Goal: Information Seeking & Learning: Check status

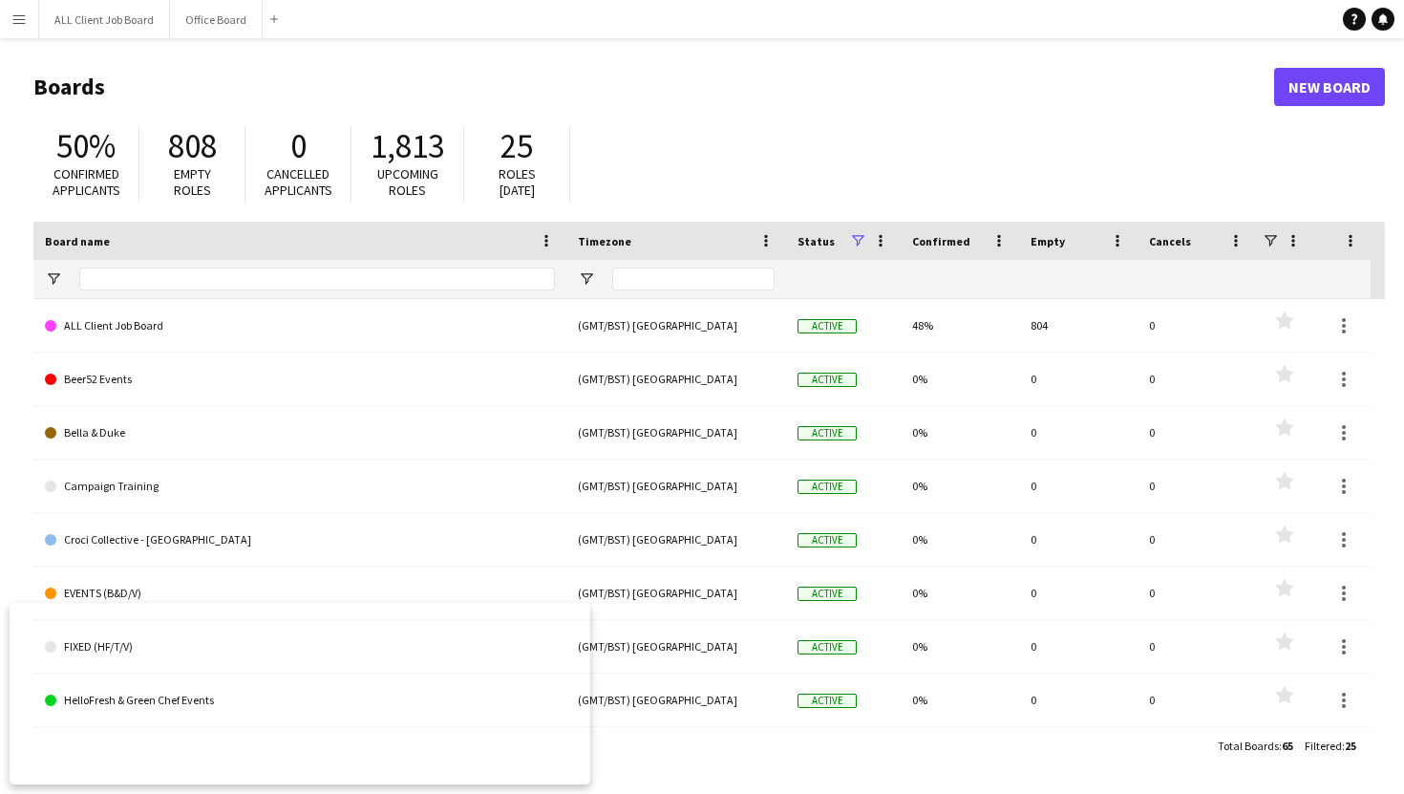
click at [30, 25] on button "Menu" at bounding box center [19, 19] width 38 height 38
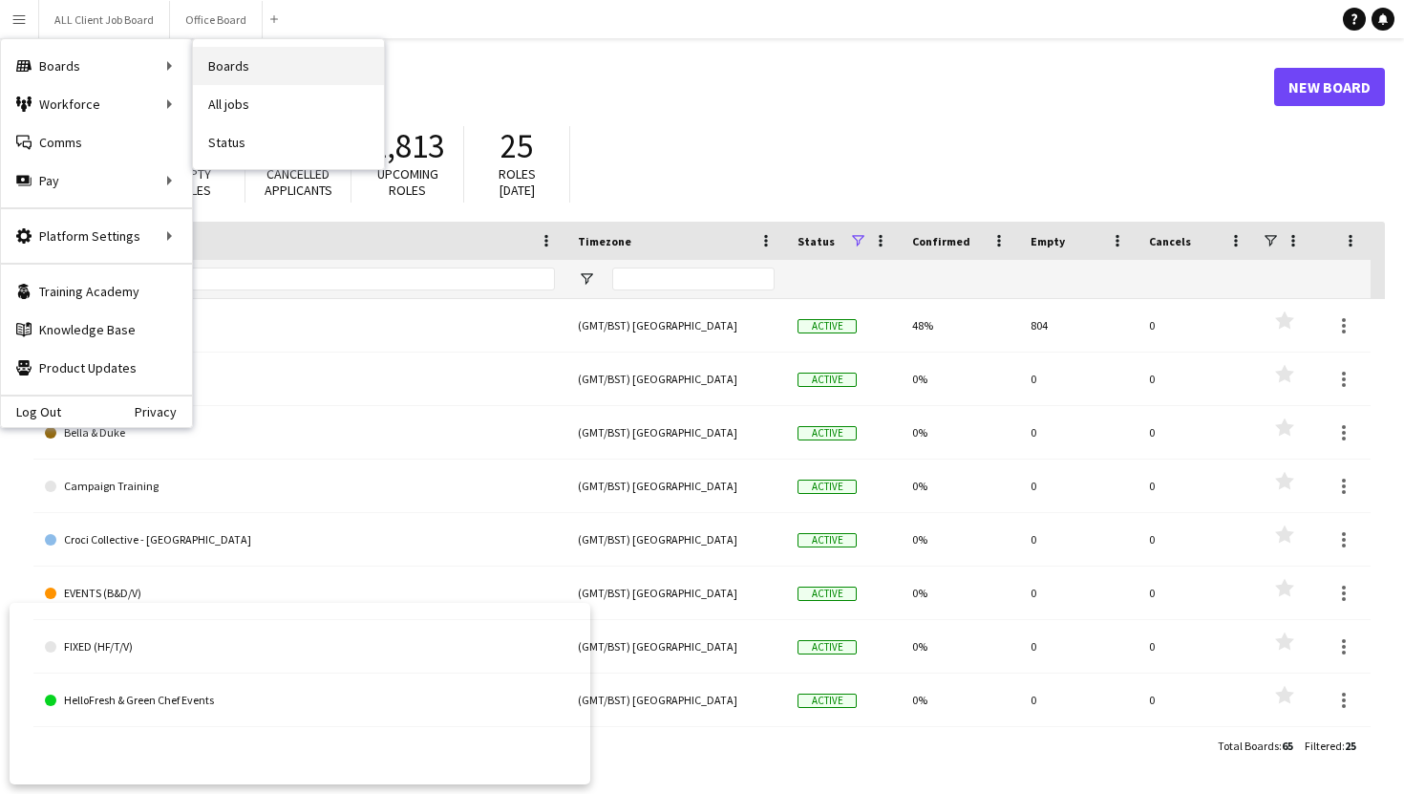
click at [256, 64] on link "Boards" at bounding box center [288, 66] width 191 height 38
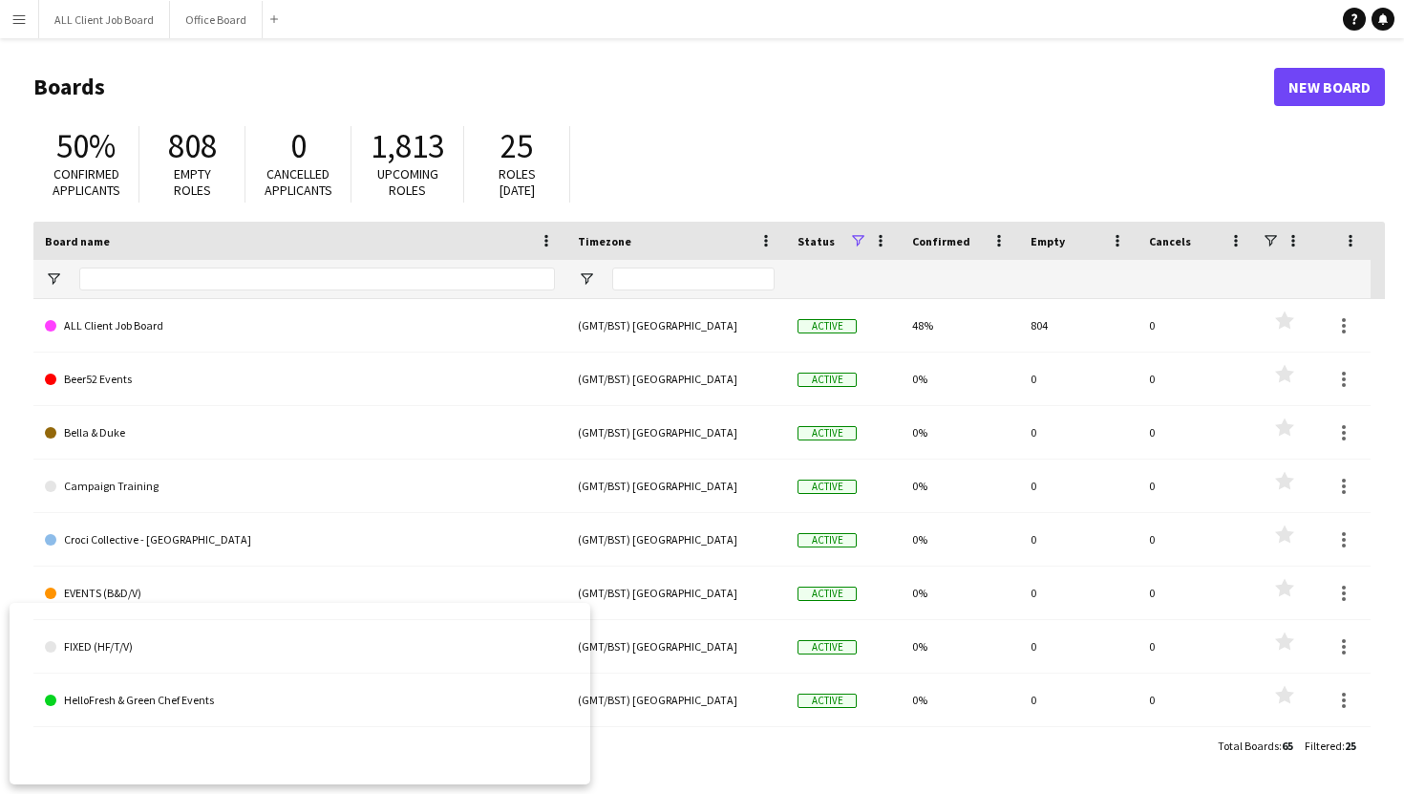
click at [19, 22] on app-icon "Menu" at bounding box center [18, 18] width 15 height 15
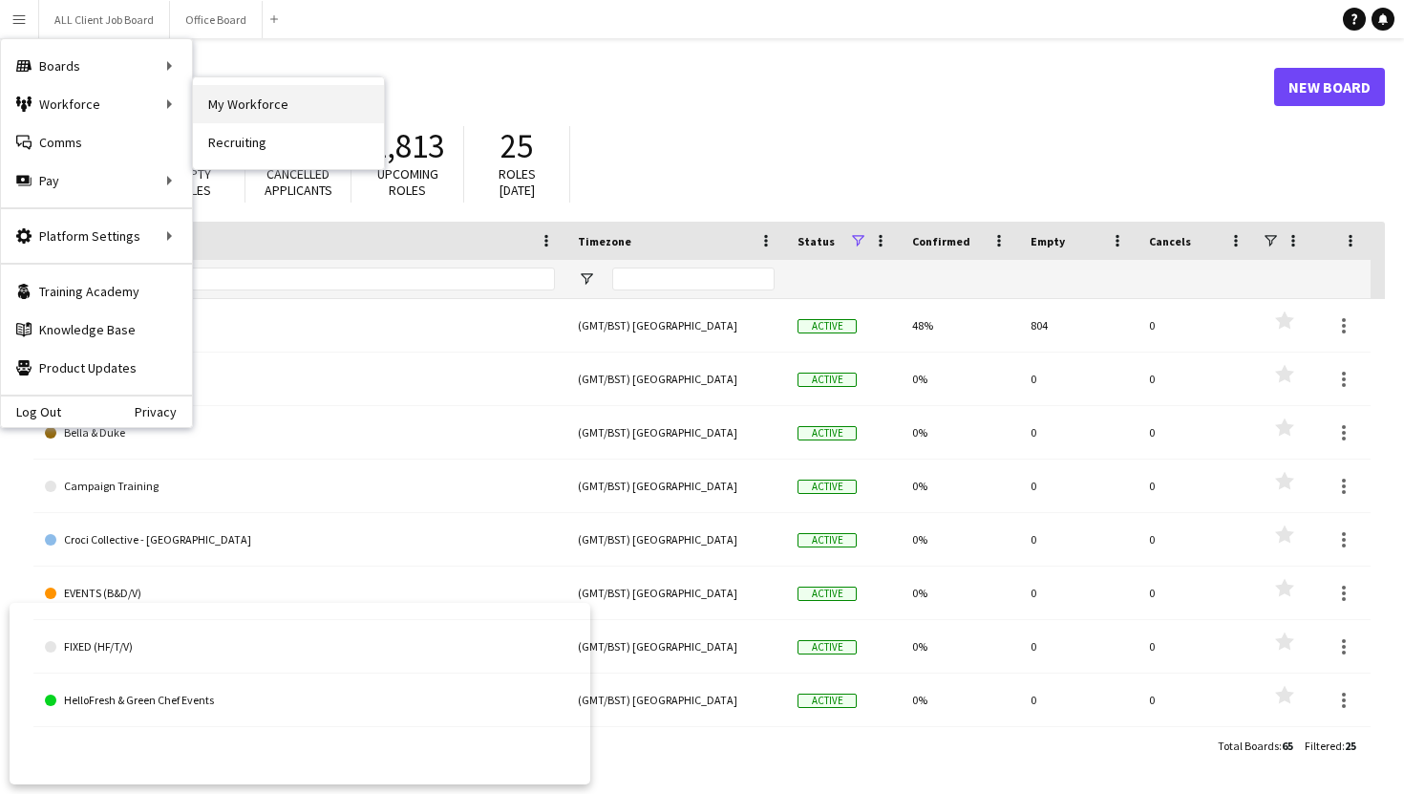
click at [226, 111] on link "My Workforce" at bounding box center [288, 104] width 191 height 38
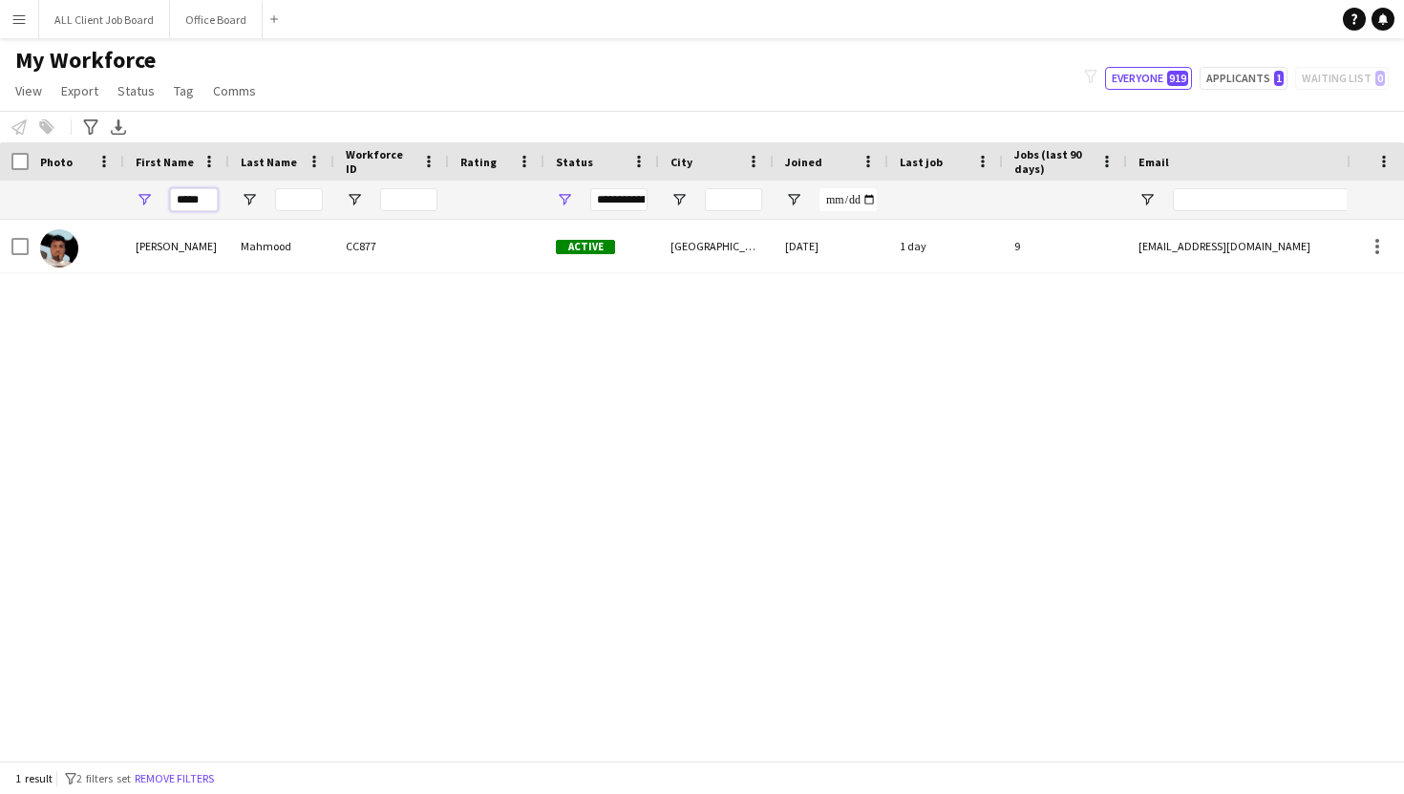
click at [206, 197] on input "*****" at bounding box center [194, 199] width 48 height 23
type input "*"
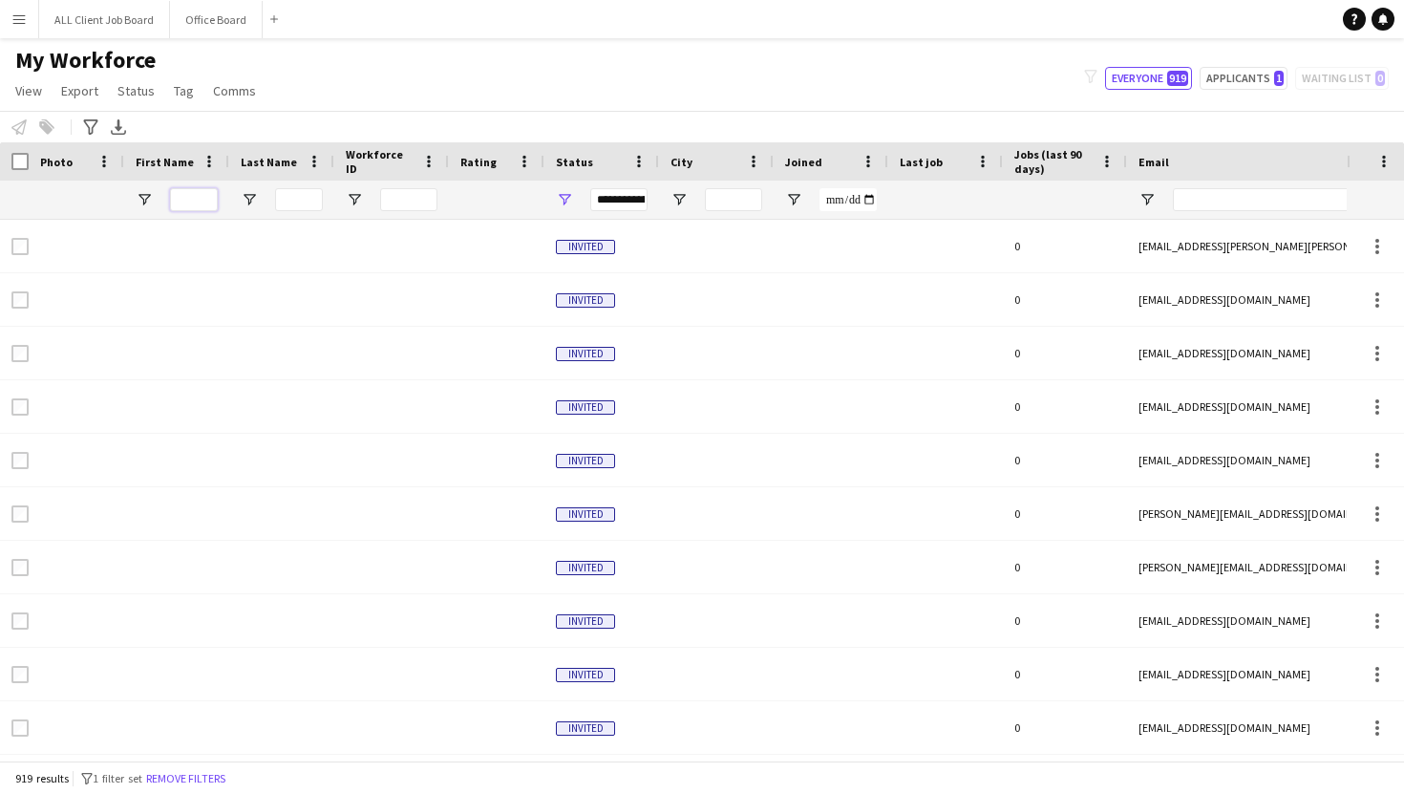
type input "*"
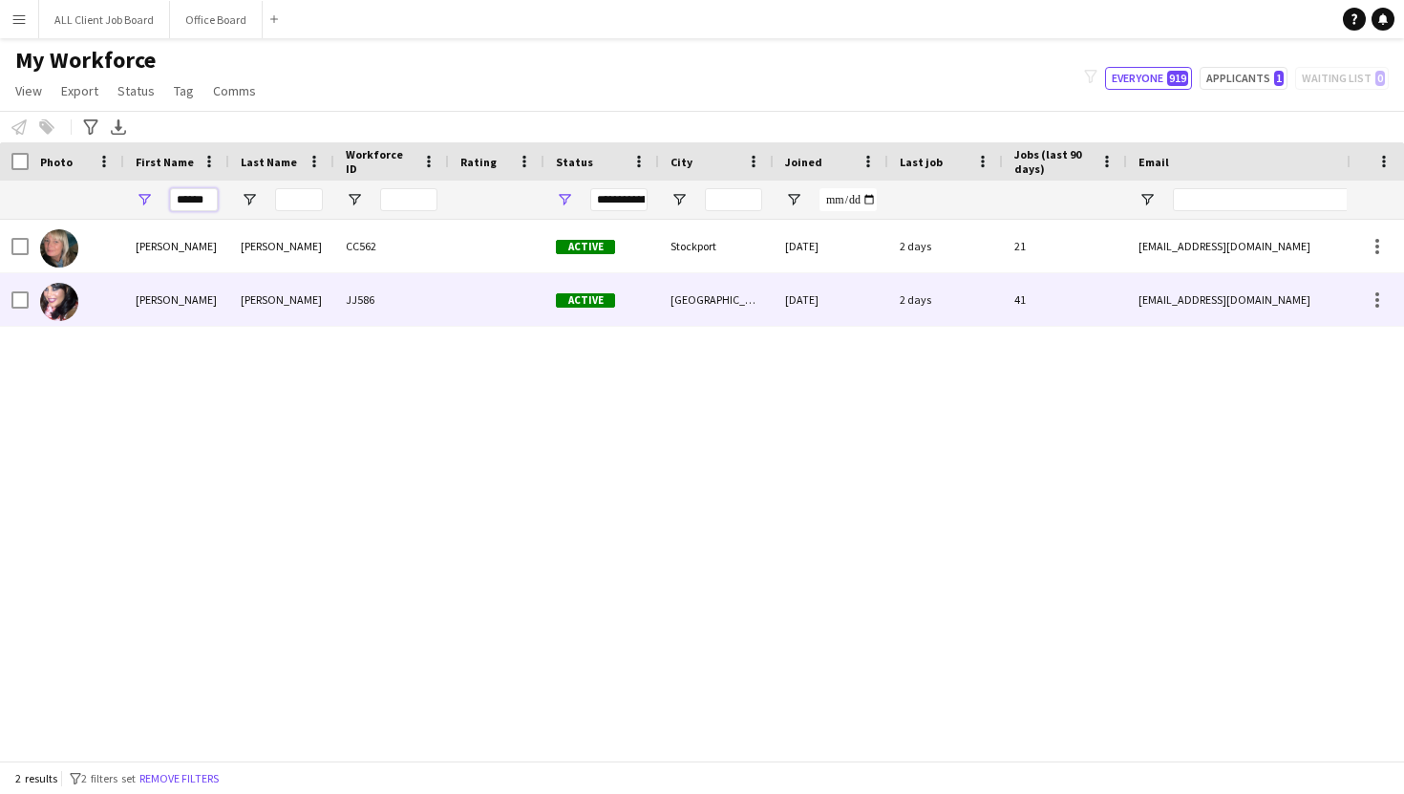
type input "******"
click at [325, 302] on div "[PERSON_NAME]" at bounding box center [281, 299] width 105 height 53
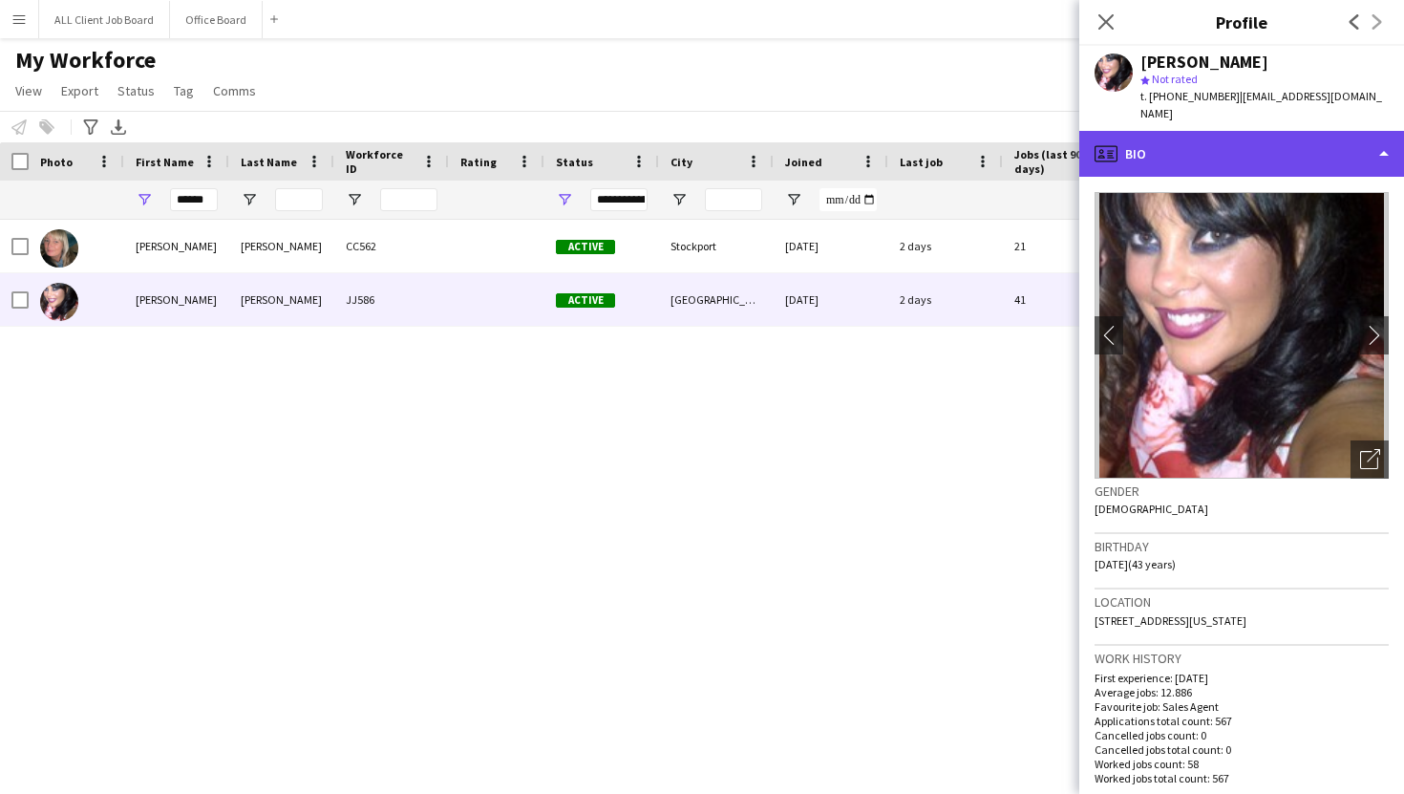
click at [1189, 138] on div "profile Bio" at bounding box center [1241, 154] width 325 height 46
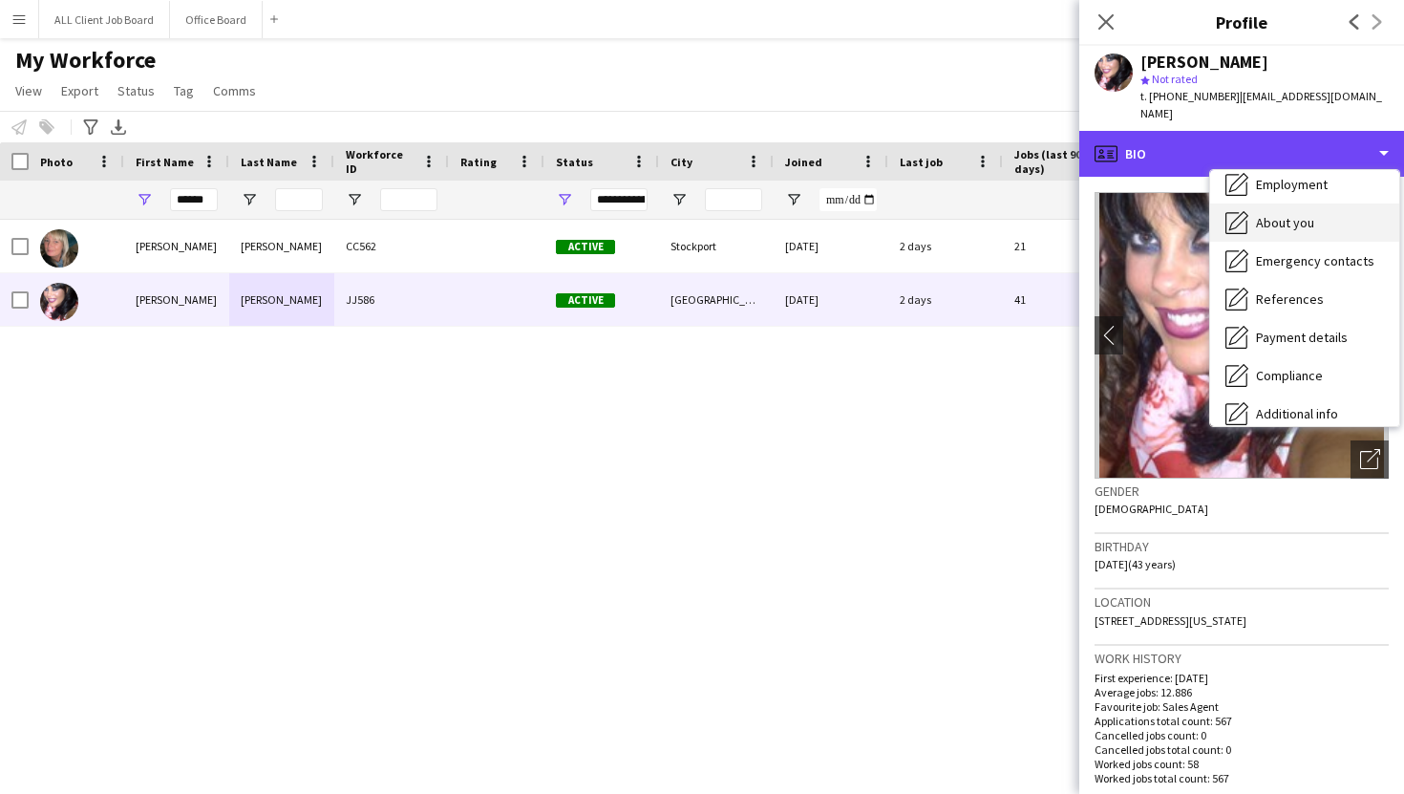
scroll to position [218, 0]
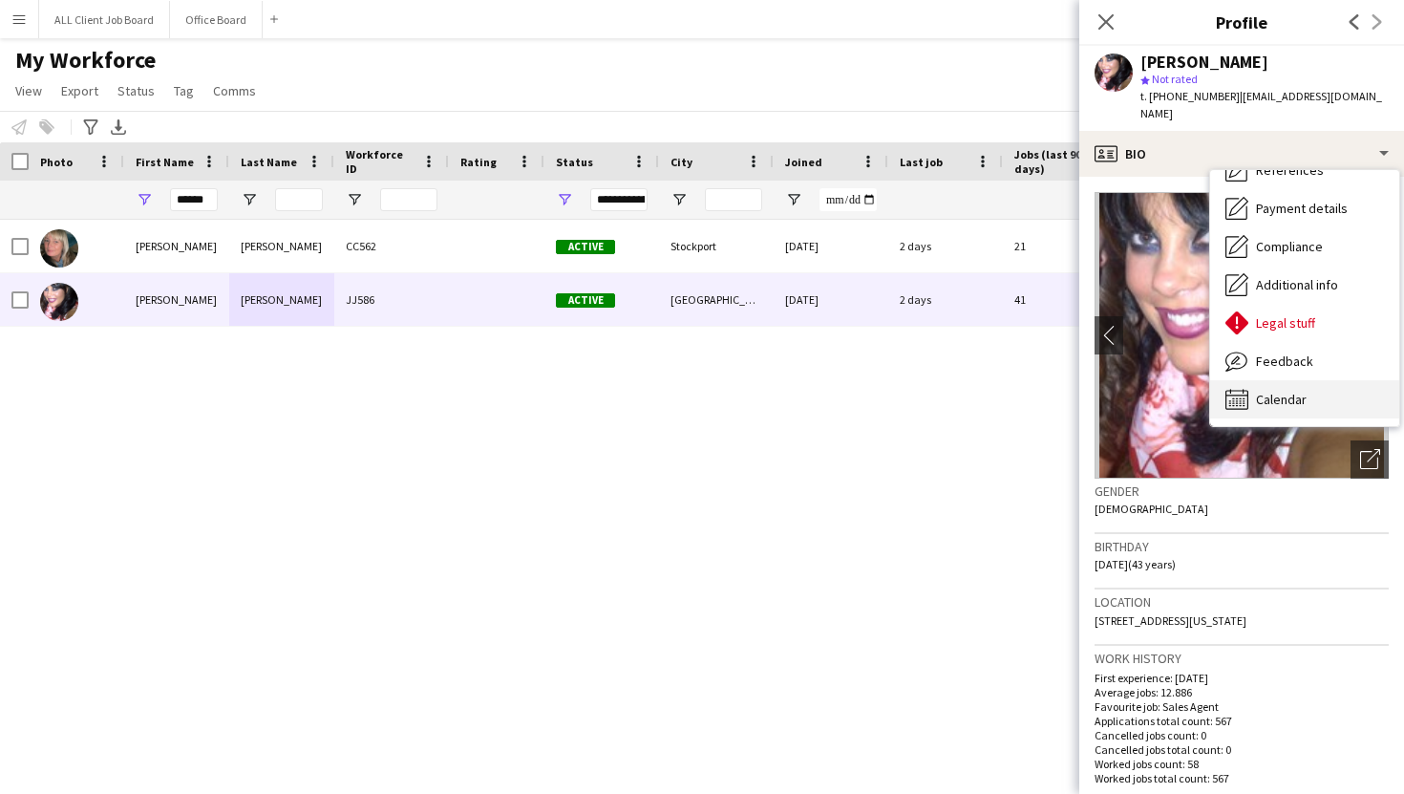
click at [1266, 391] on span "Calendar" at bounding box center [1281, 399] width 51 height 17
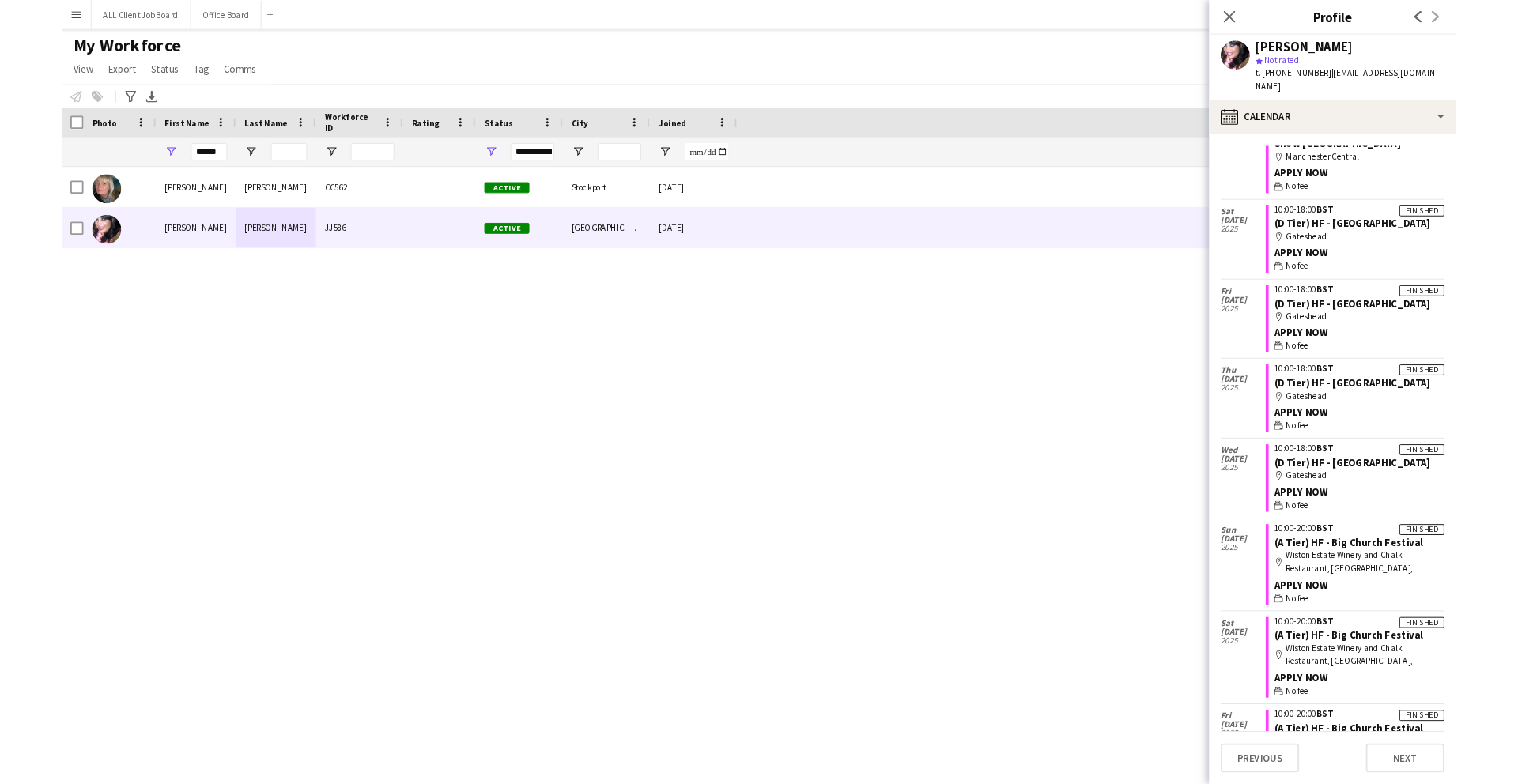
scroll to position [3541, 0]
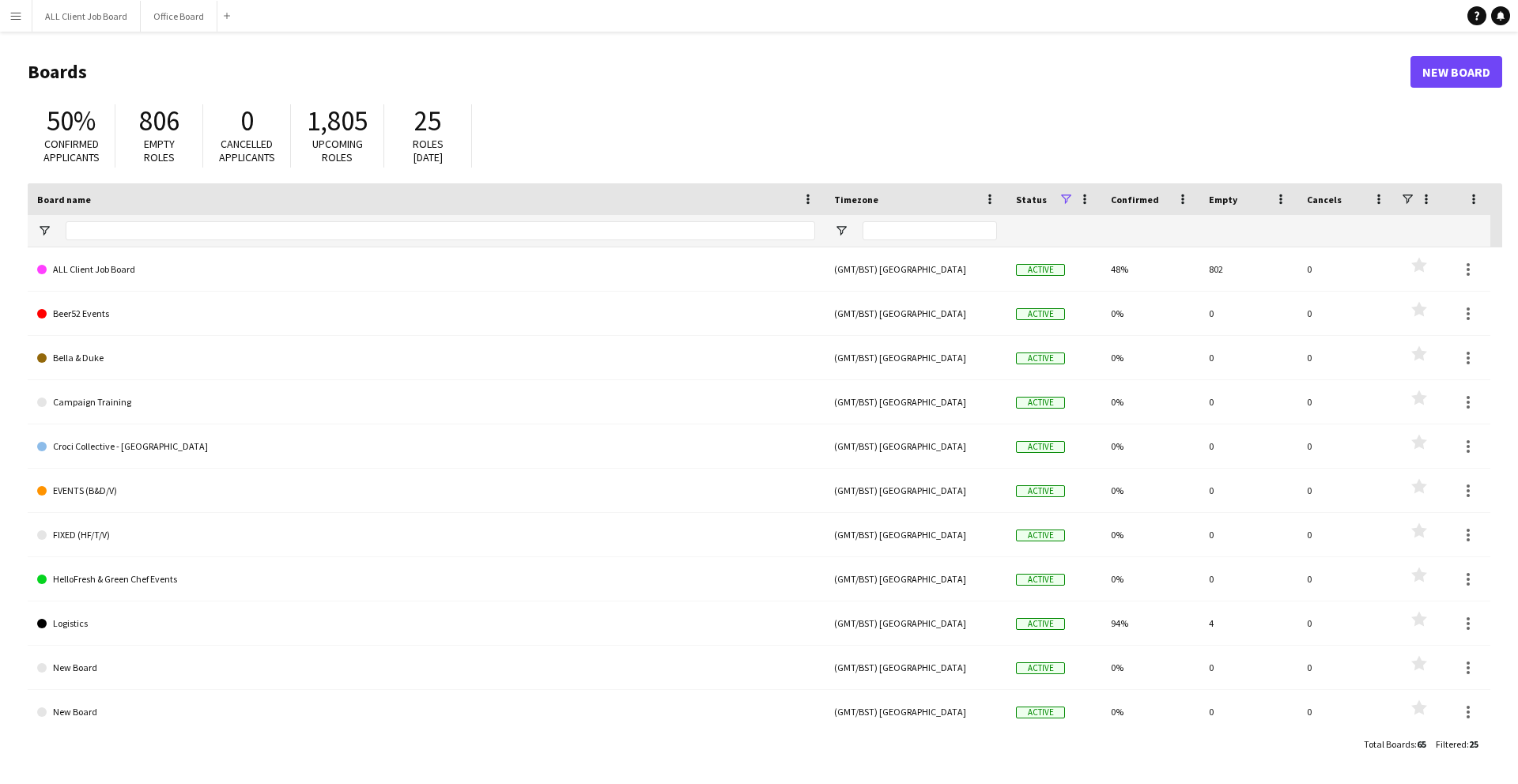
click at [3, 11] on button "Menu" at bounding box center [16, 16] width 31 height 31
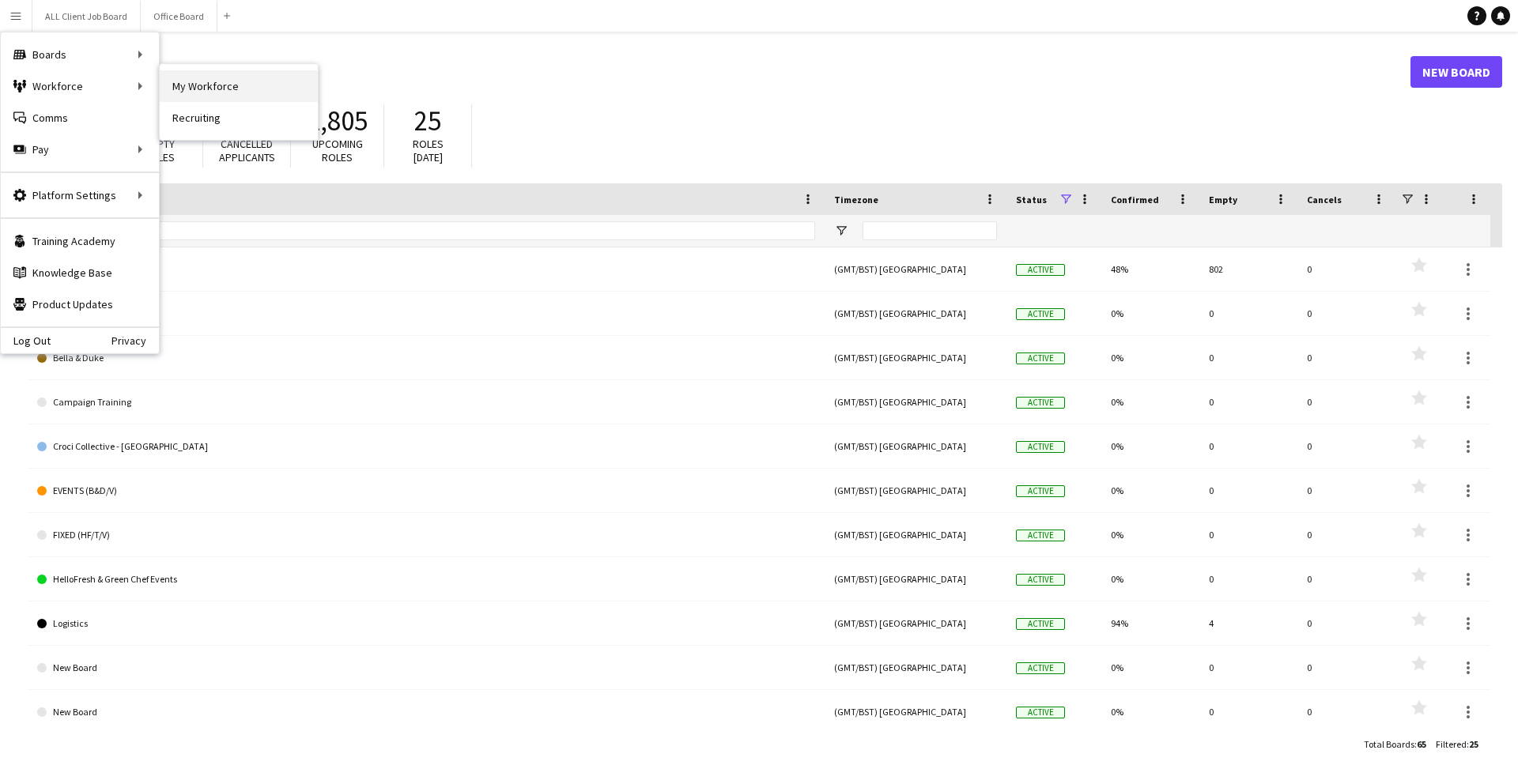
click at [189, 73] on link "My Workforce" at bounding box center [239, 86] width 158 height 31
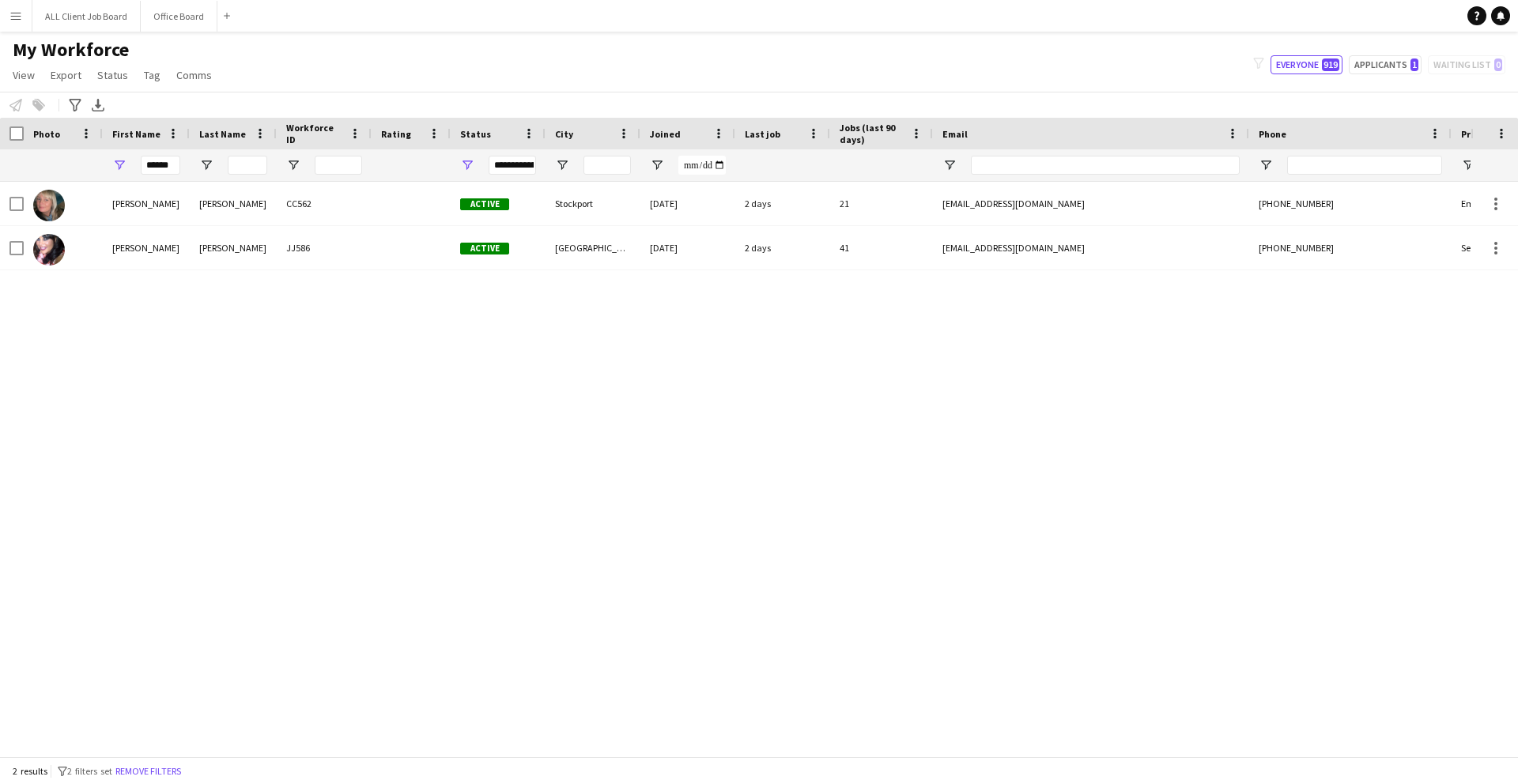
click at [181, 167] on div "******" at bounding box center [146, 165] width 87 height 31
click at [173, 167] on input "******" at bounding box center [161, 165] width 40 height 19
type input "*"
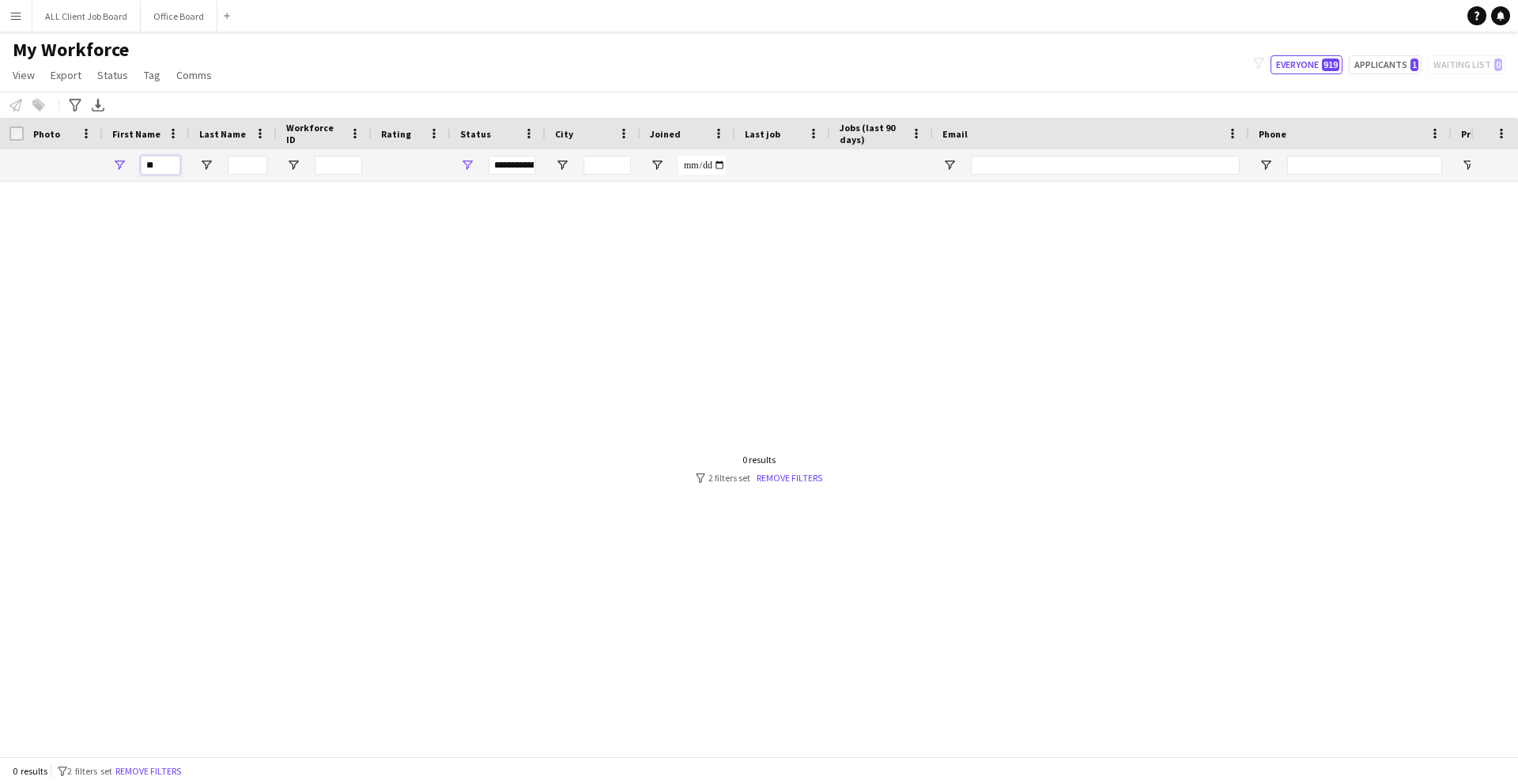
type input "*"
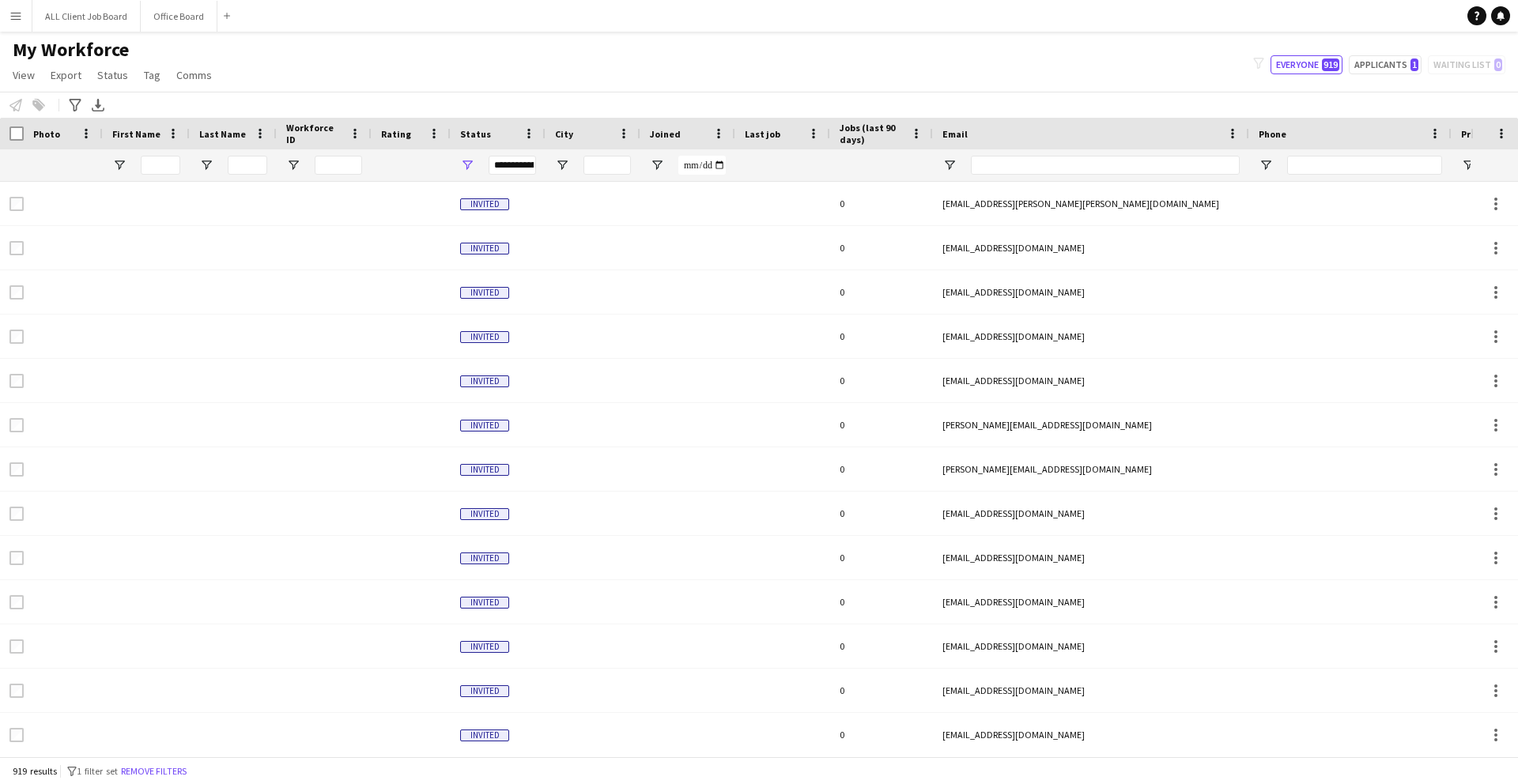
click at [6, 20] on button "Menu" at bounding box center [16, 16] width 31 height 31
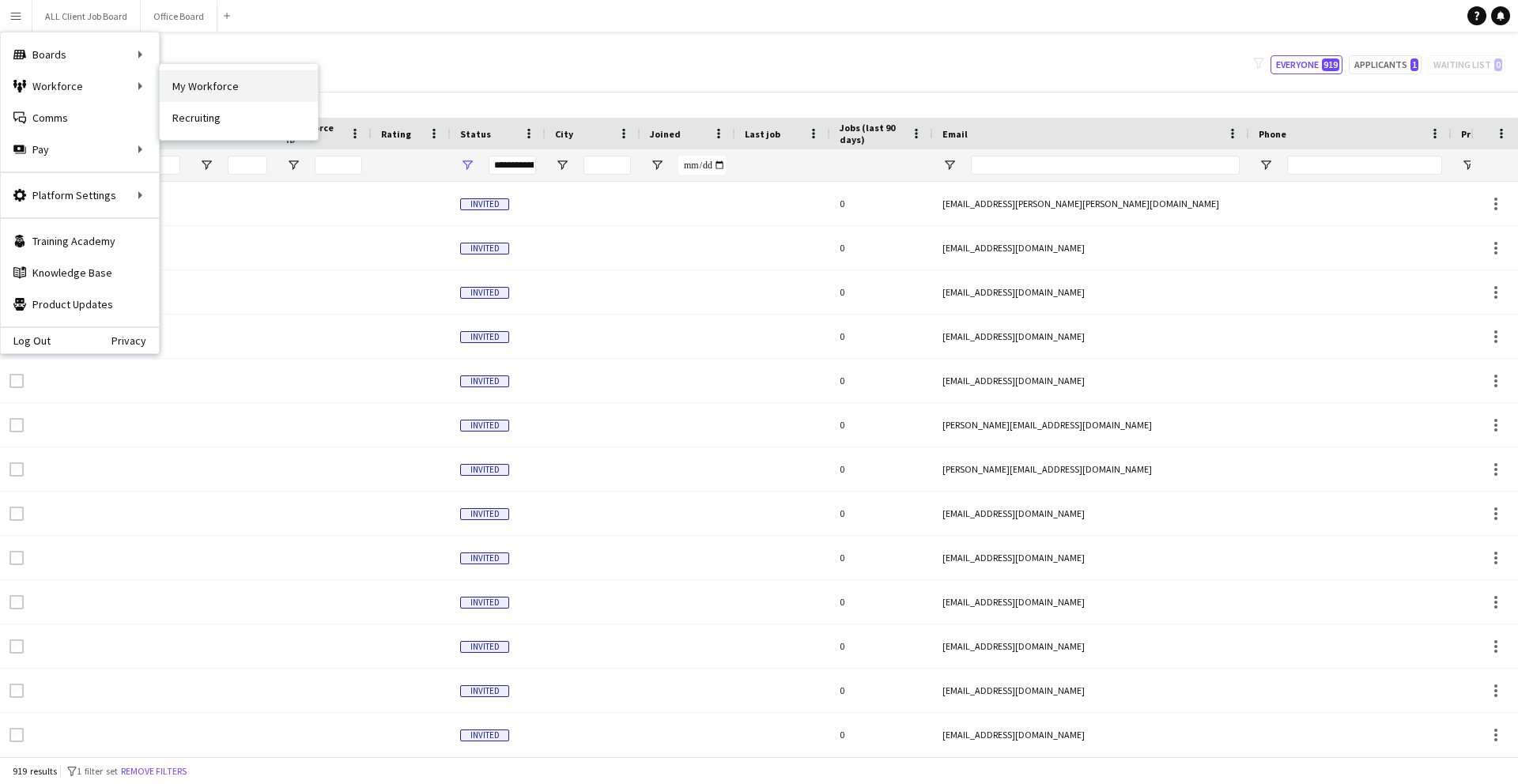
click at [234, 82] on link "My Workforce" at bounding box center [239, 86] width 158 height 31
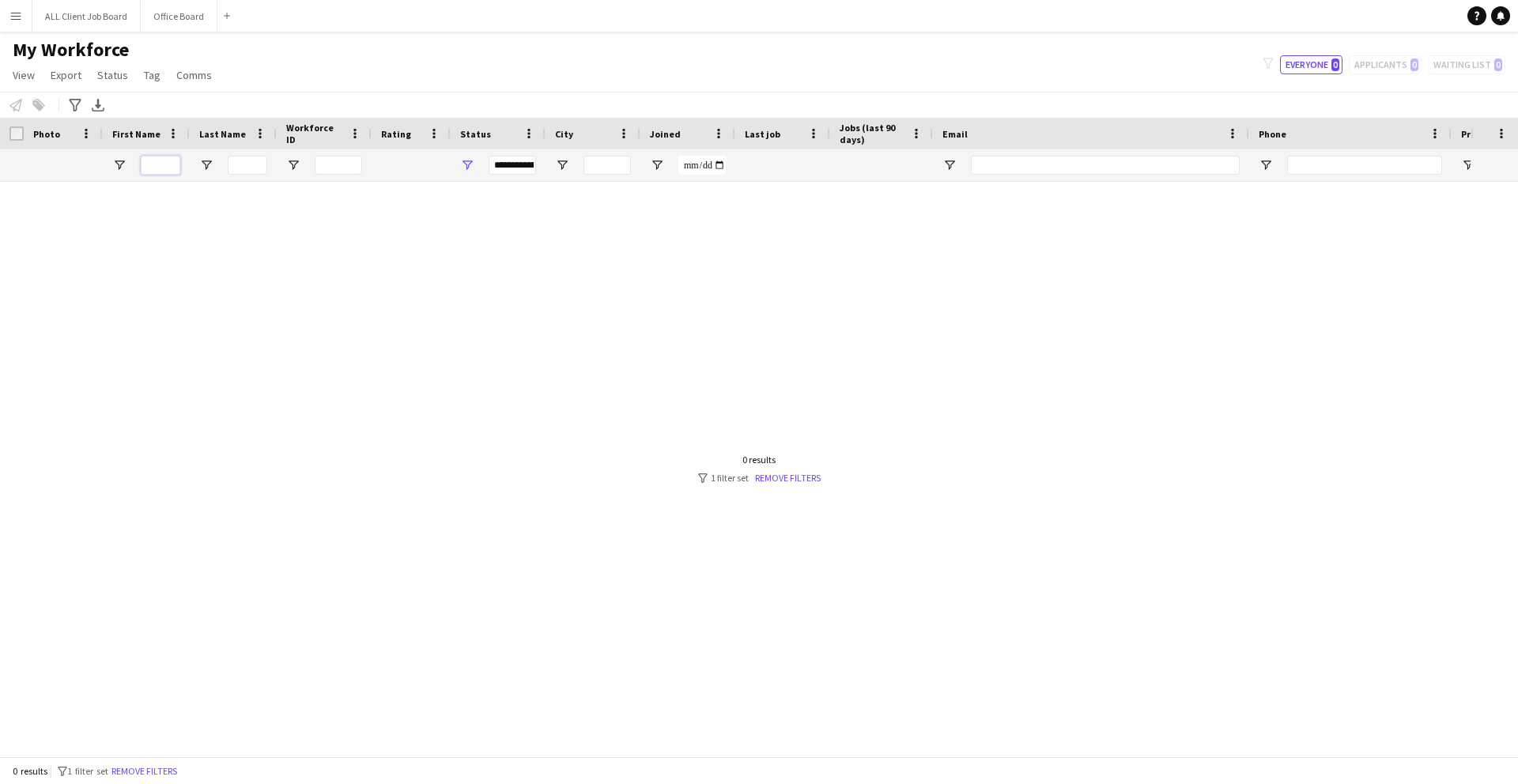
click at [157, 166] on input "First Name Filter Input" at bounding box center [161, 165] width 40 height 19
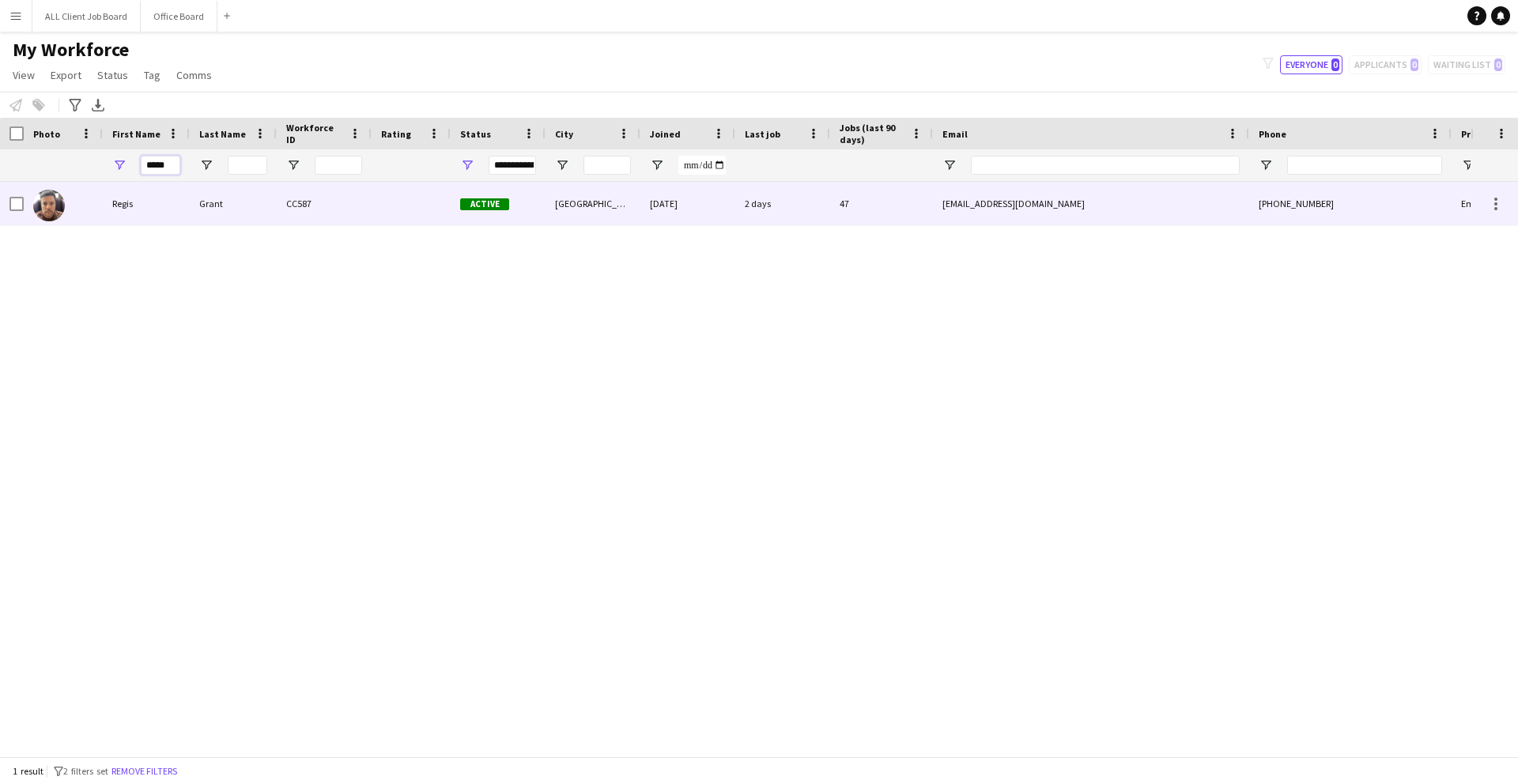
type input "*****"
click at [160, 224] on div "Regis" at bounding box center [146, 204] width 87 height 44
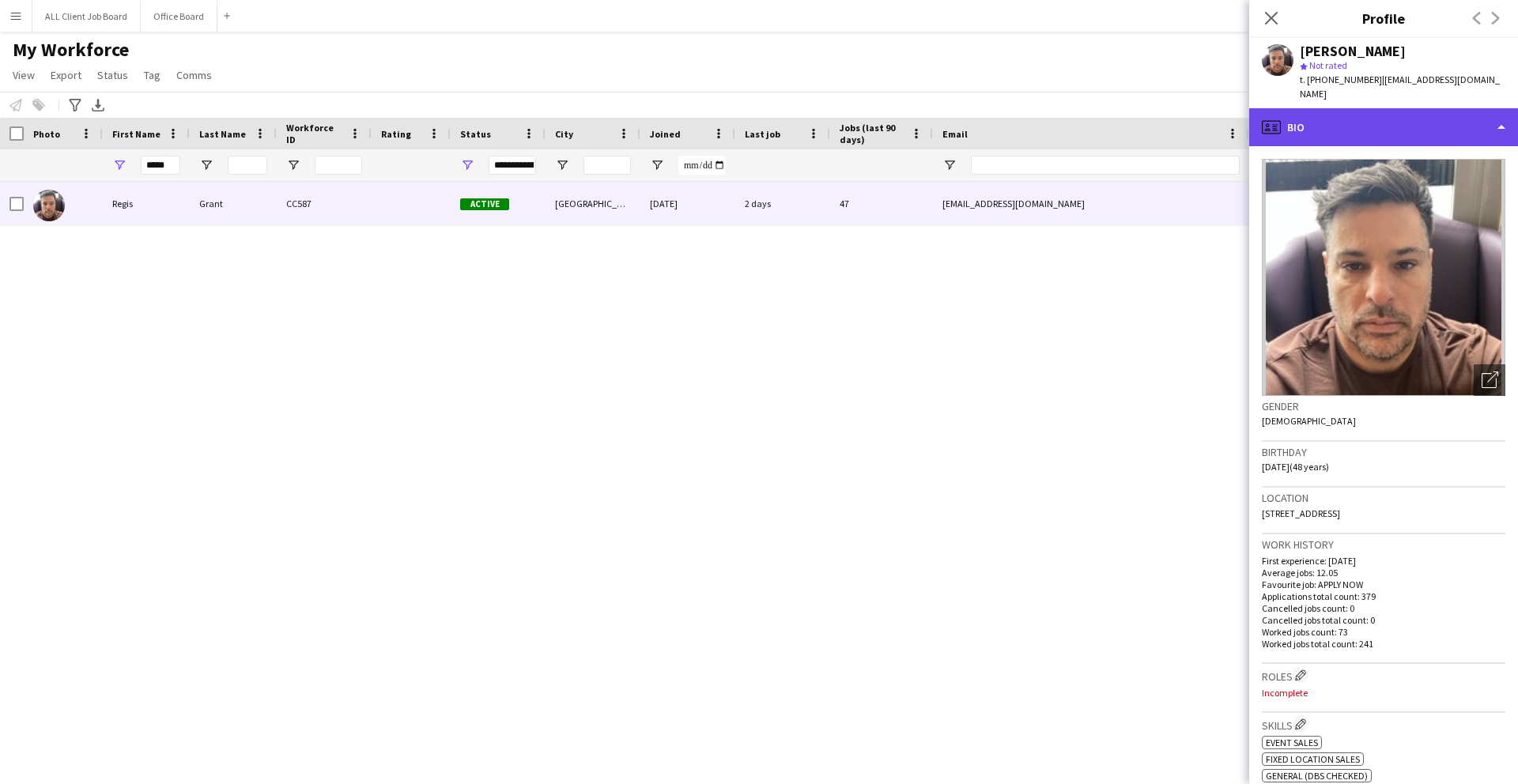
click at [1341, 111] on div "profile Bio" at bounding box center [1384, 127] width 269 height 38
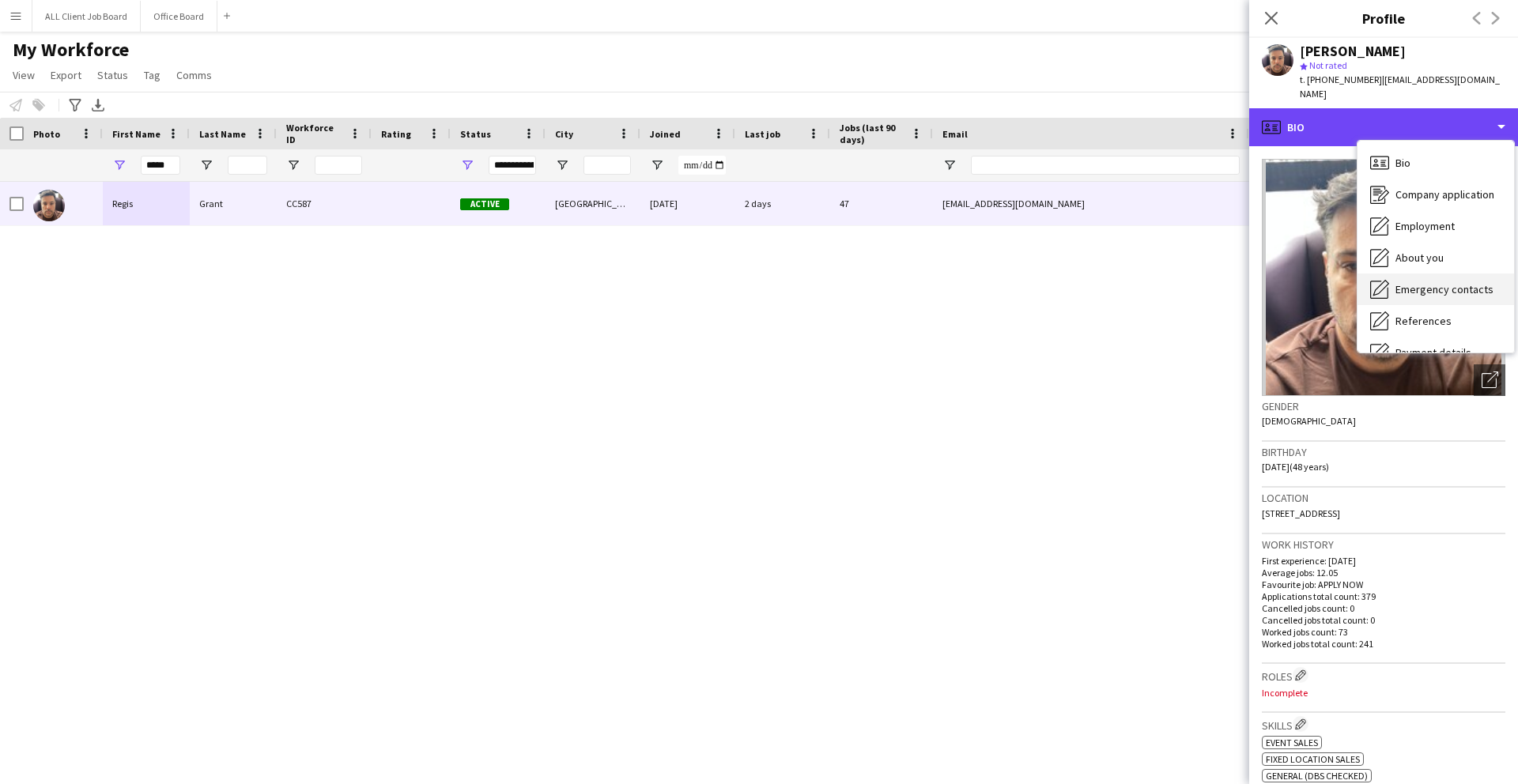
scroll to position [180, 0]
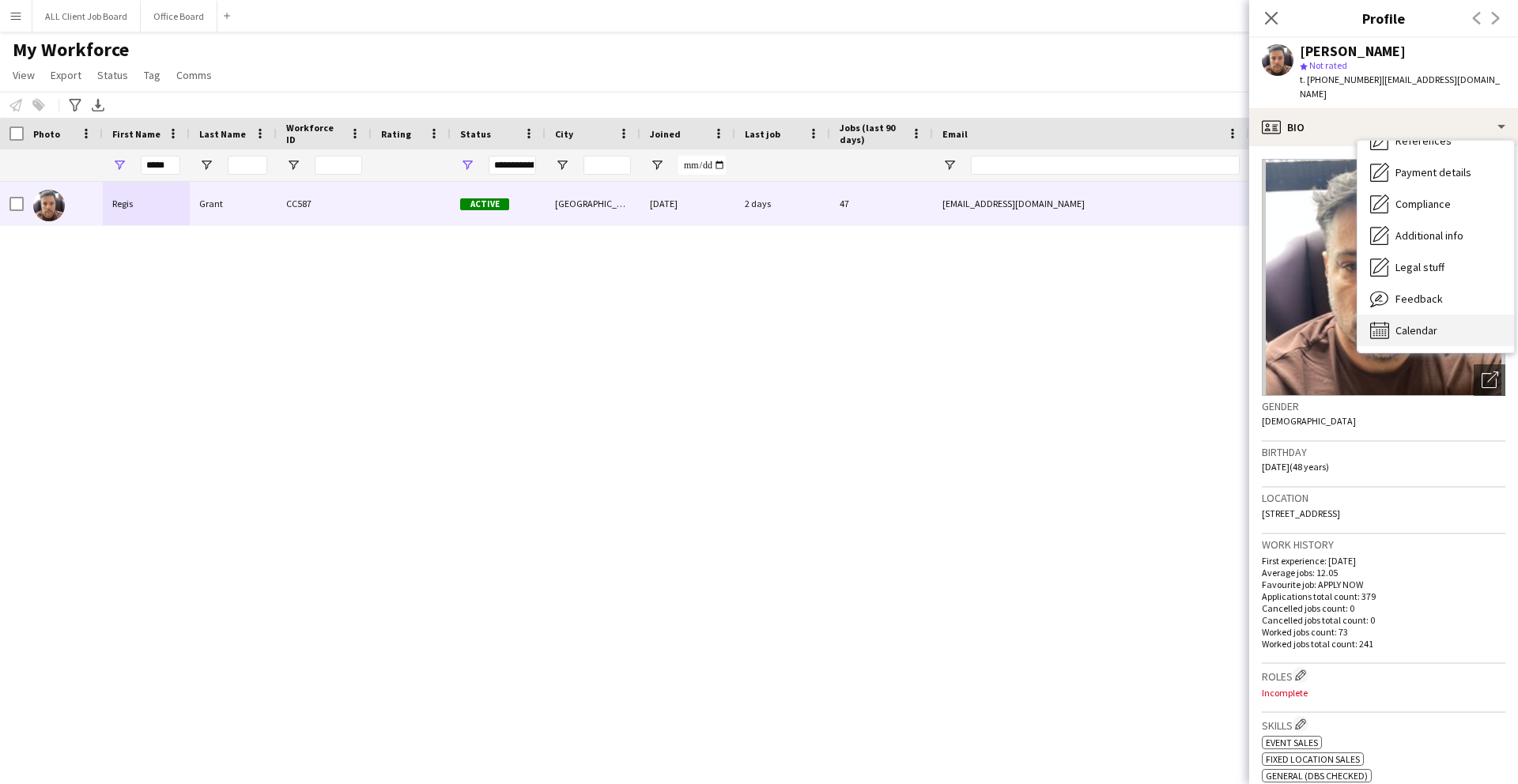
click at [1415, 324] on div "Calendar Calendar" at bounding box center [1436, 330] width 157 height 31
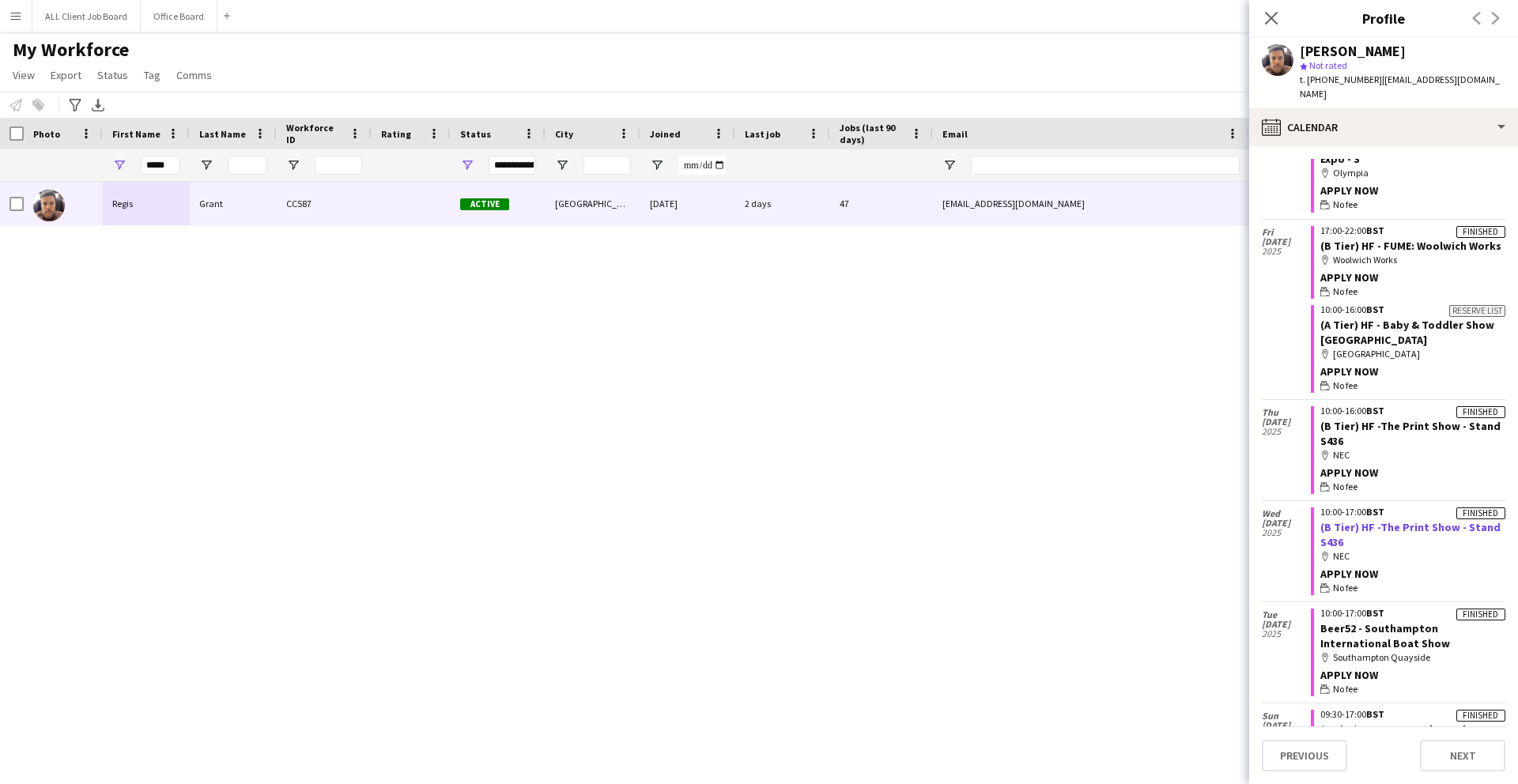
scroll to position [3379, 0]
click at [1366, 648] on div "map-marker Southampton Quayside" at bounding box center [1413, 655] width 185 height 14
click at [1389, 606] on app-crew-calendar-job-card "Finished 10:00-17:00 BST Beer52 - Southampton International Boat Show map-marke…" at bounding box center [1408, 650] width 195 height 88
click at [1366, 619] on link "Beer52 - Southampton International Boat Show" at bounding box center [1385, 633] width 130 height 28
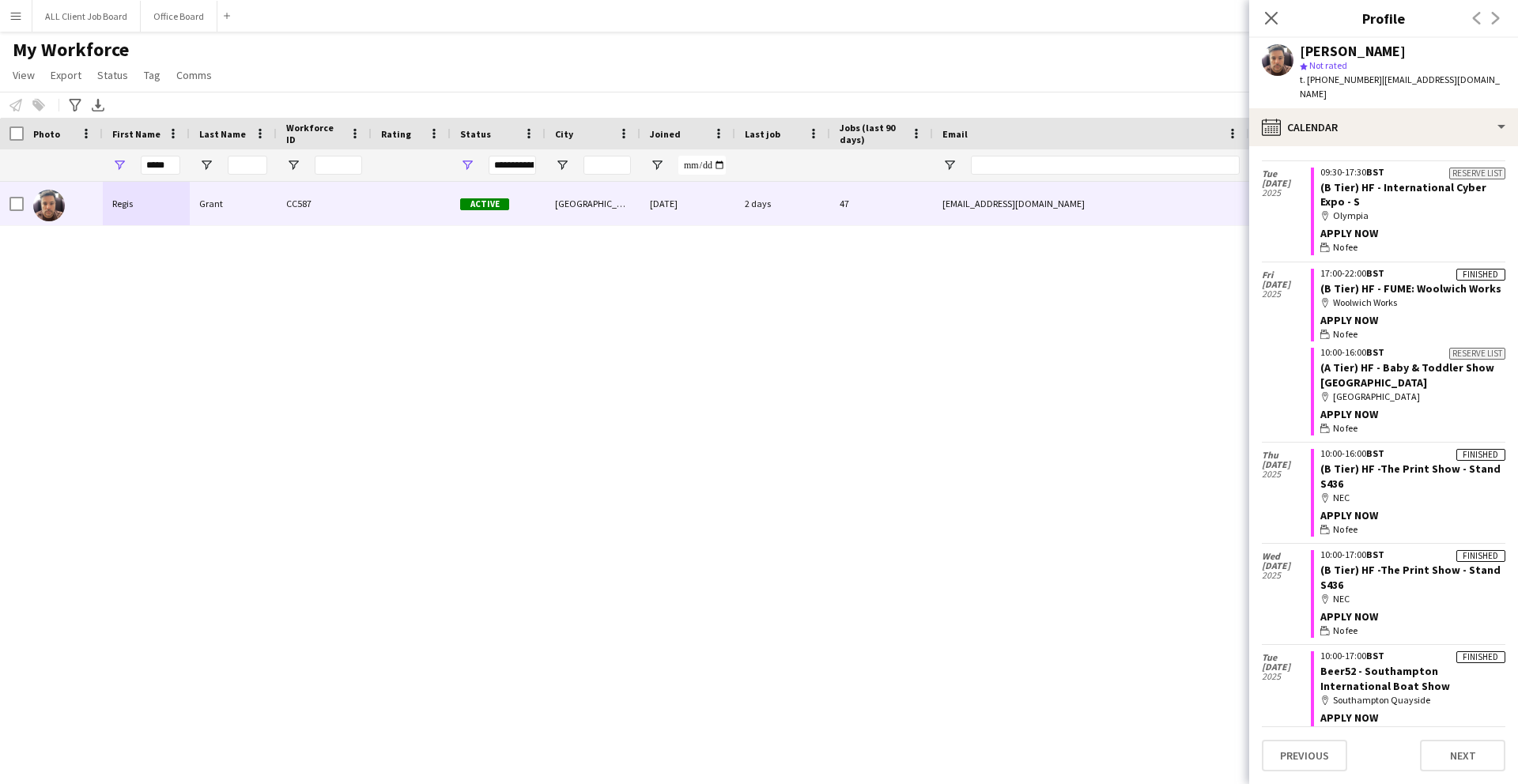
scroll to position [3335, 0]
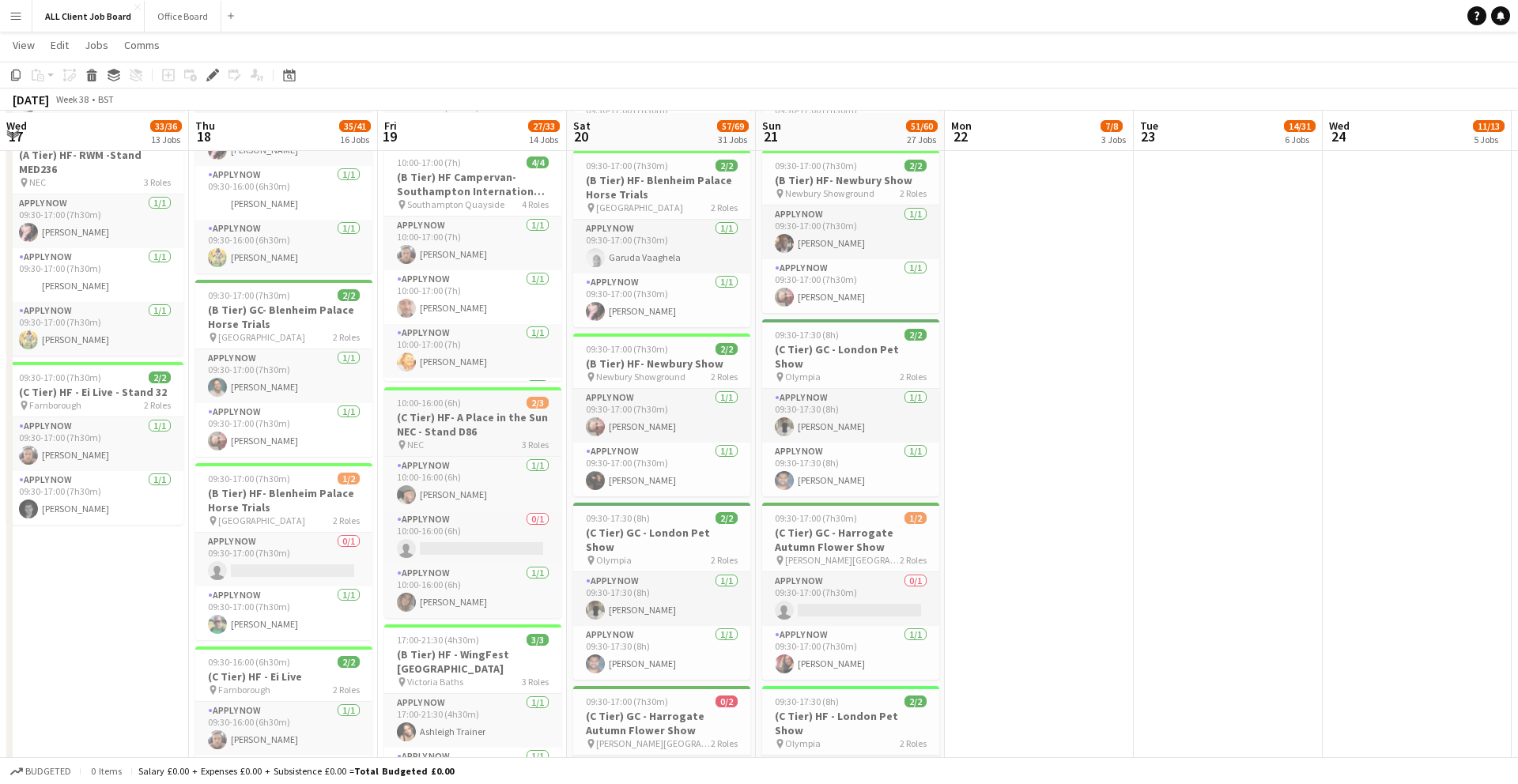
scroll to position [1429, 0]
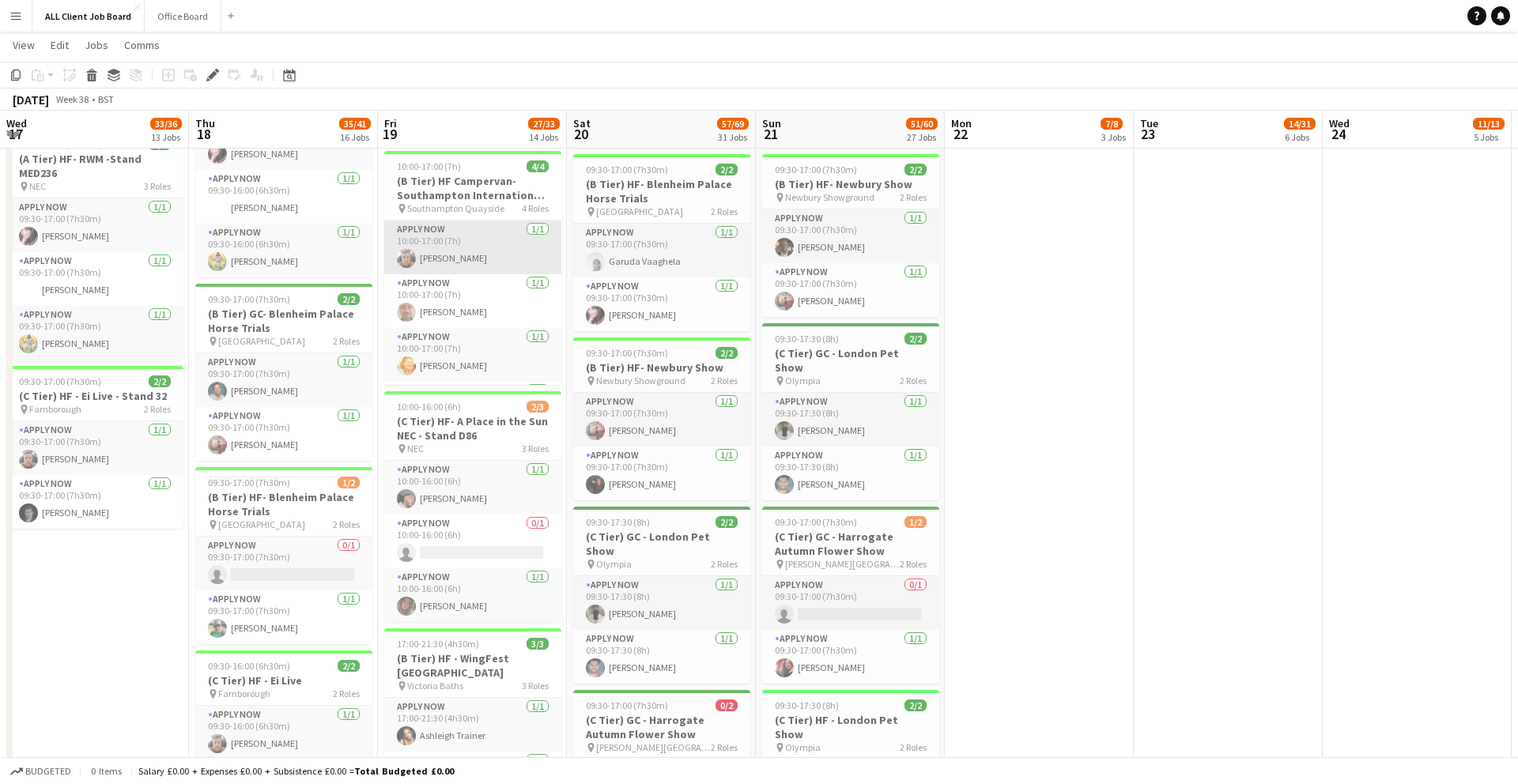
click at [463, 242] on app-card-role "APPLY NOW 1/1 10:00-17:00 (7h) Regis Grant" at bounding box center [473, 247] width 177 height 54
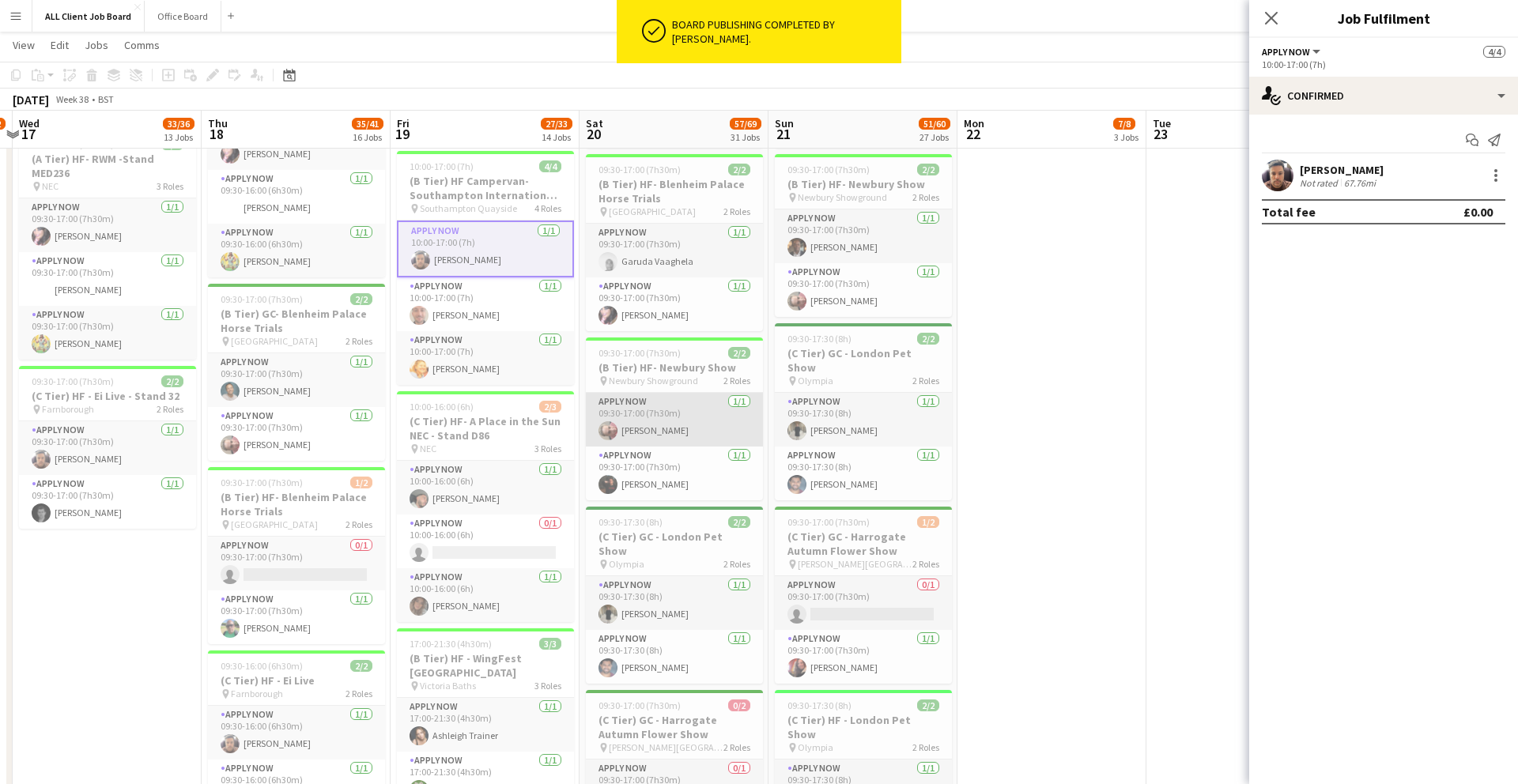
scroll to position [0, 361]
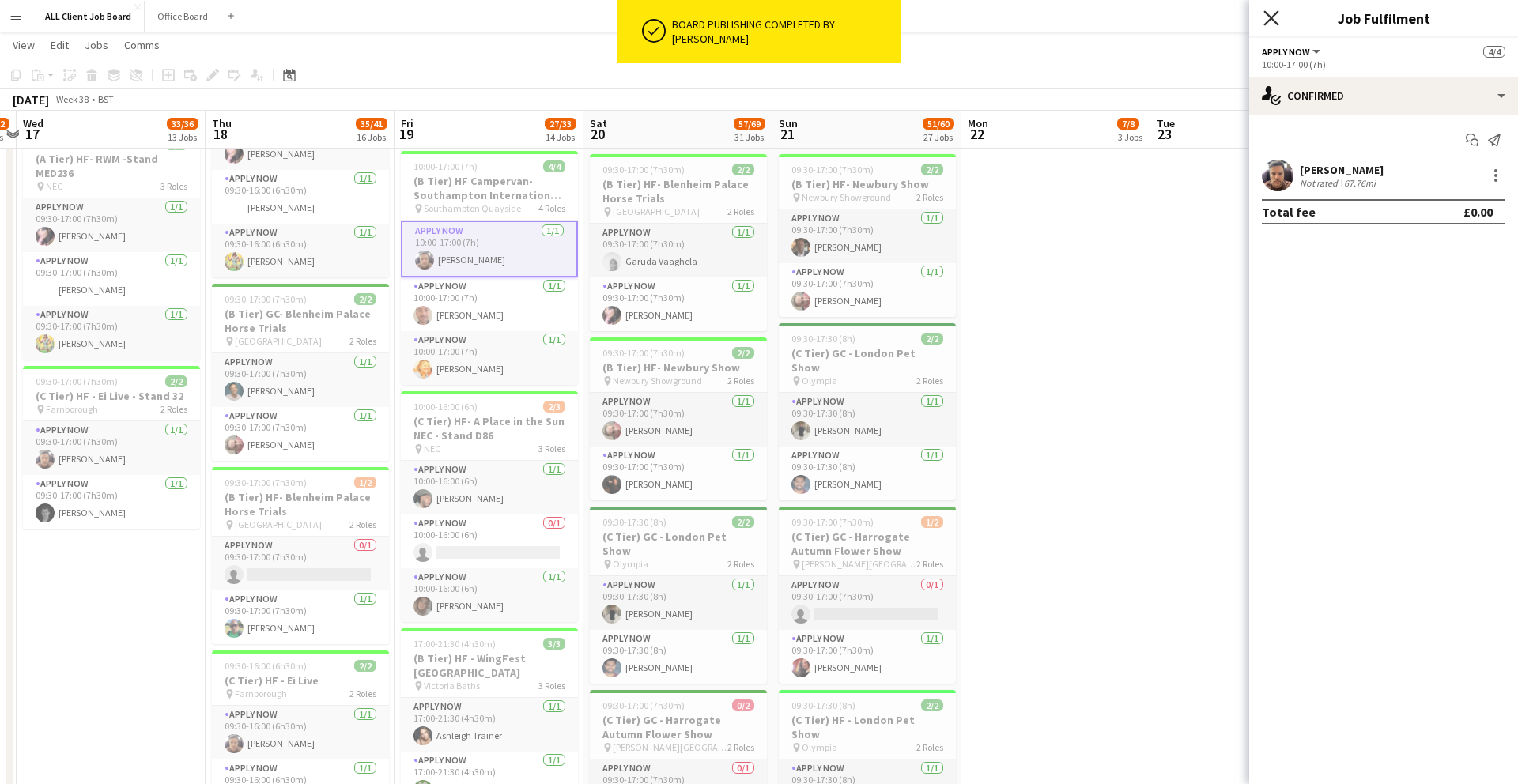
click at [1272, 21] on icon "Close pop-in" at bounding box center [1271, 17] width 15 height 15
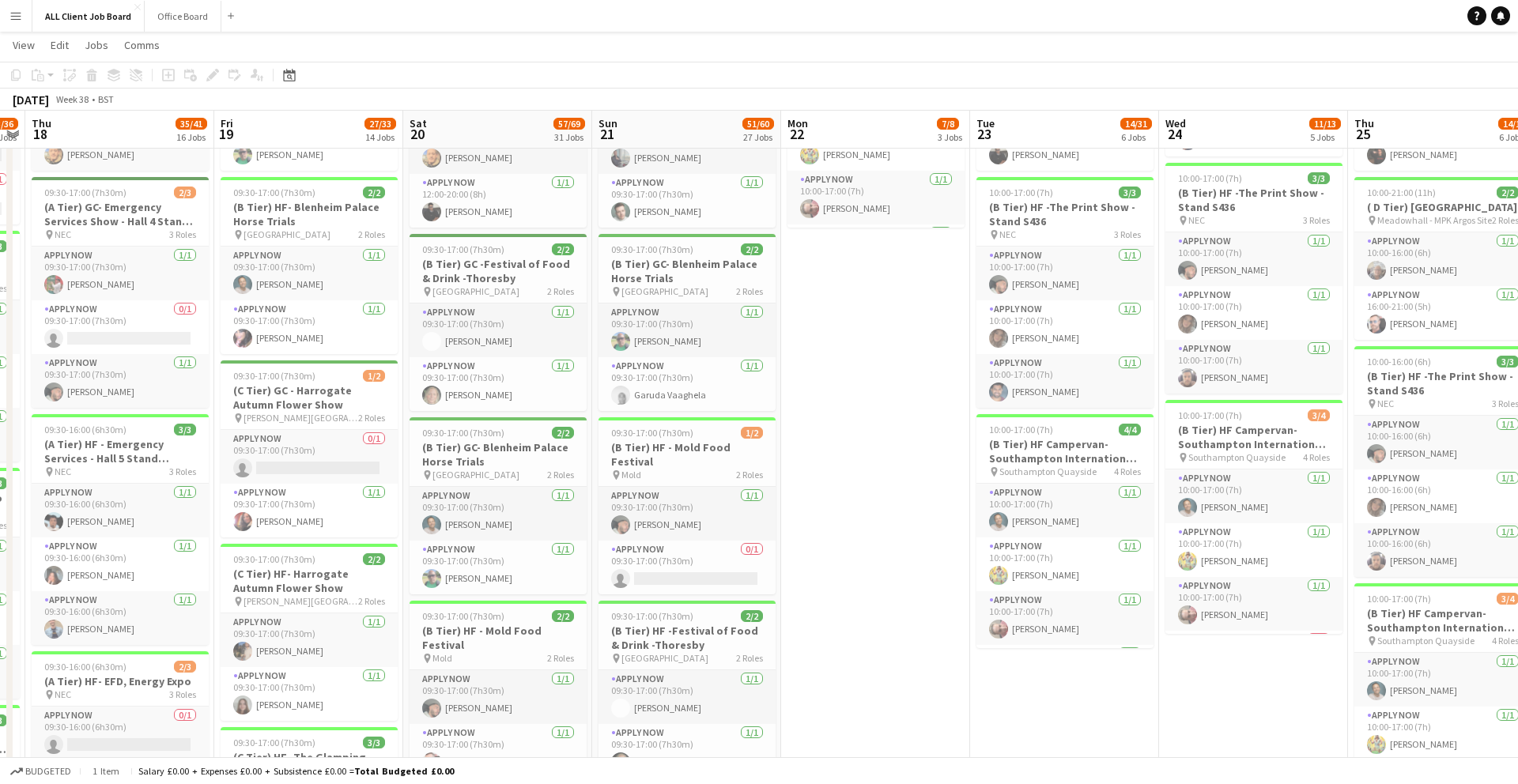
scroll to position [0, 561]
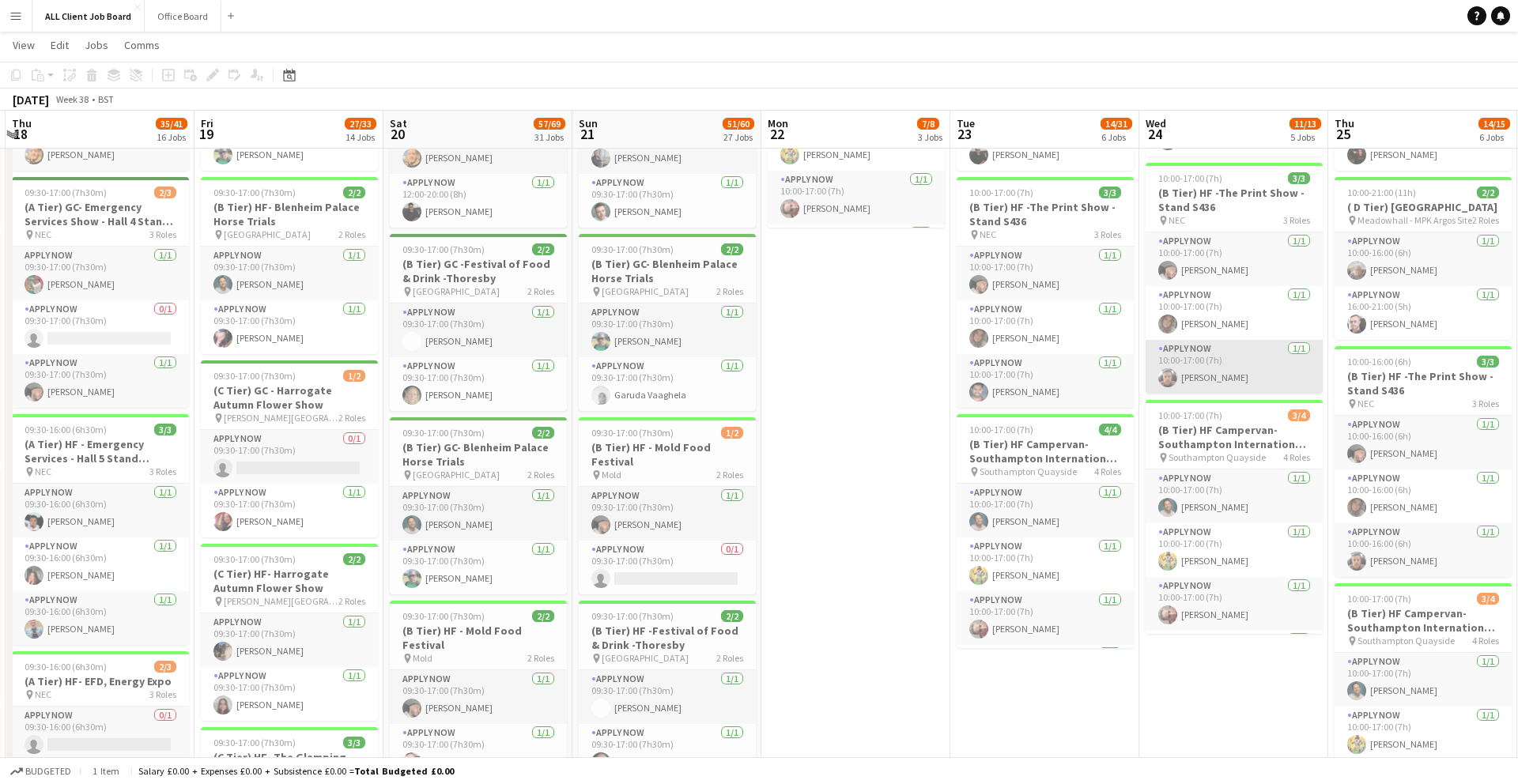
click at [1215, 365] on app-card-role "APPLY NOW 1/1 10:00-17:00 (7h) Regis Grant" at bounding box center [1235, 367] width 177 height 54
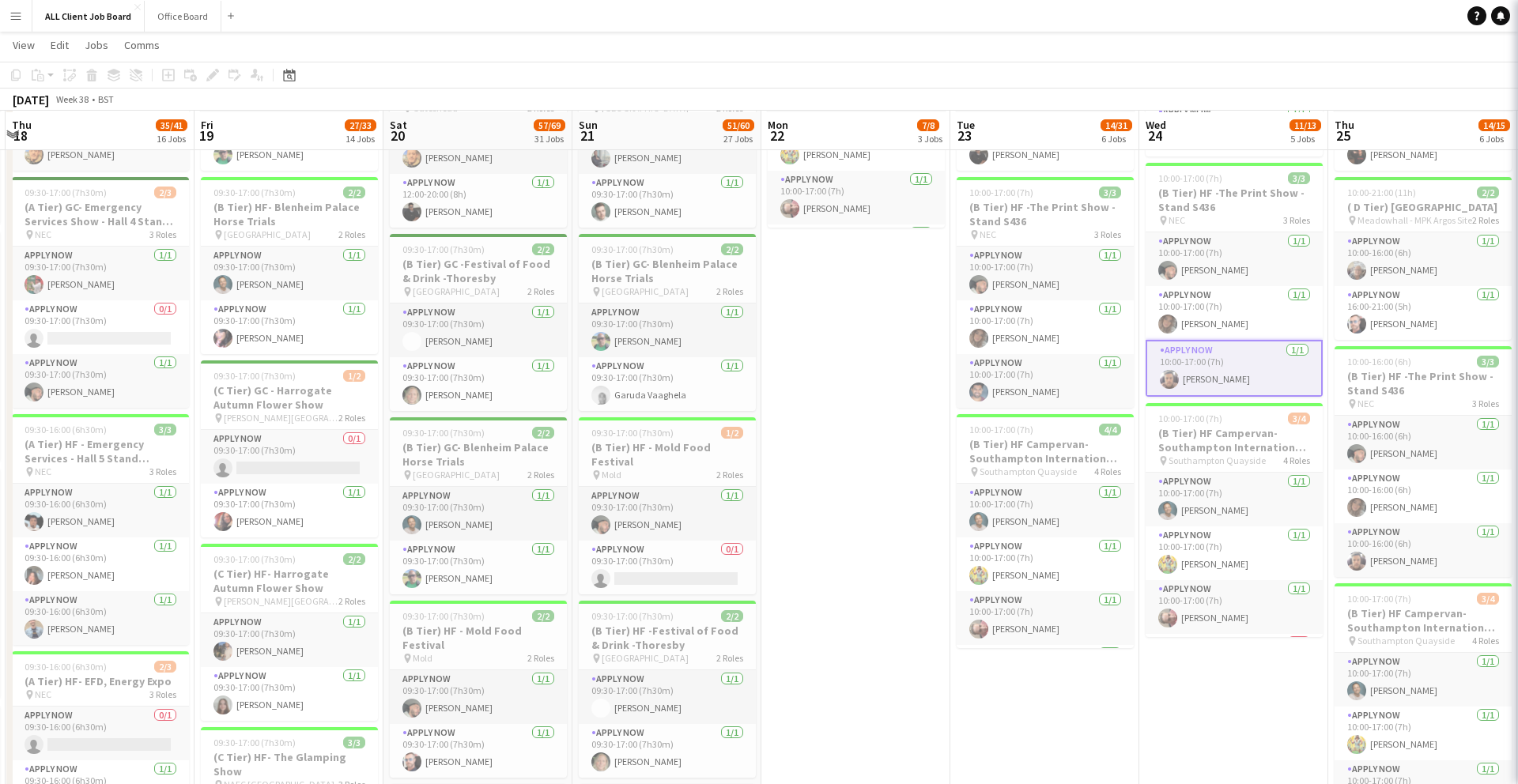
scroll to position [617, 0]
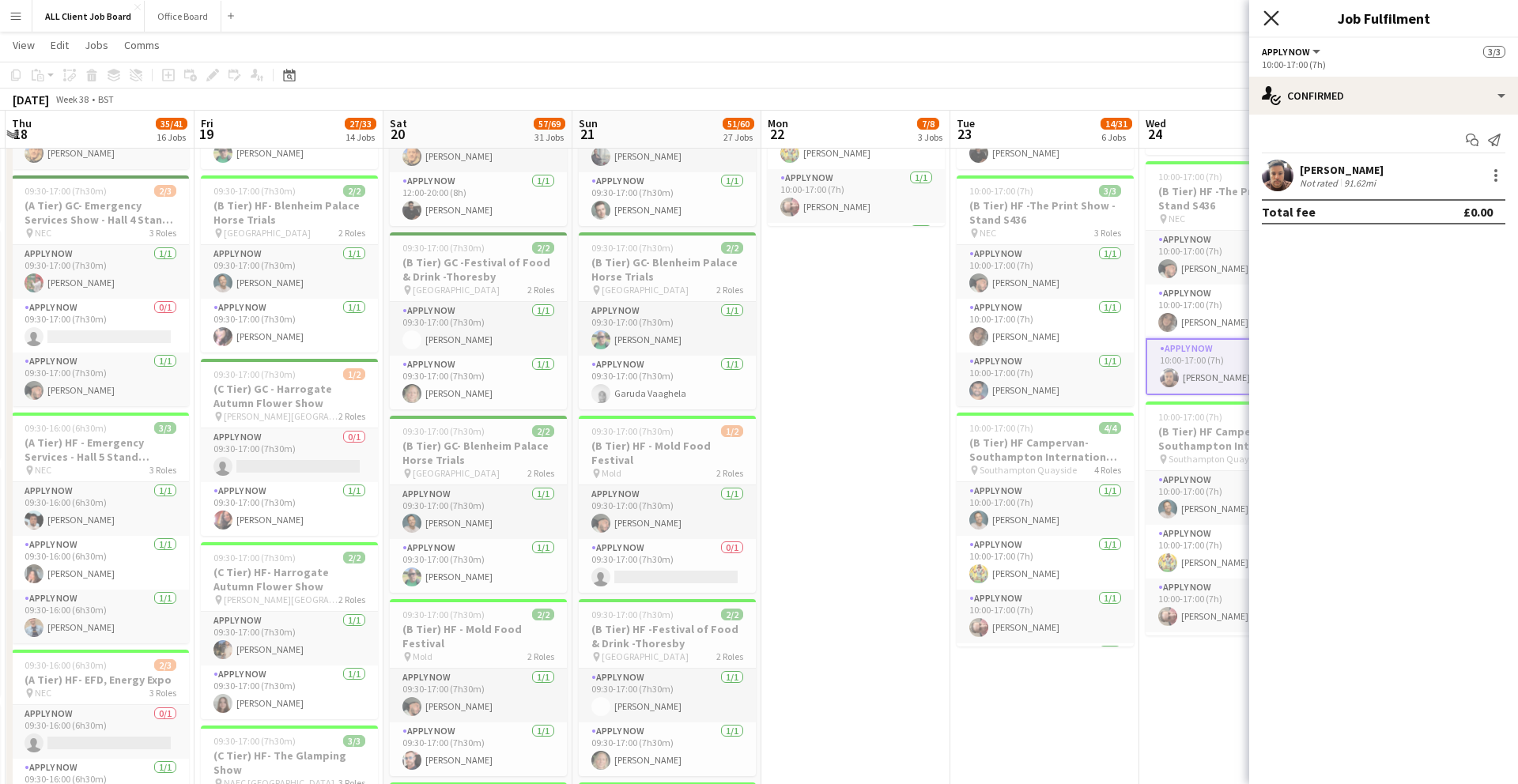
click at [1272, 16] on icon at bounding box center [1271, 17] width 15 height 15
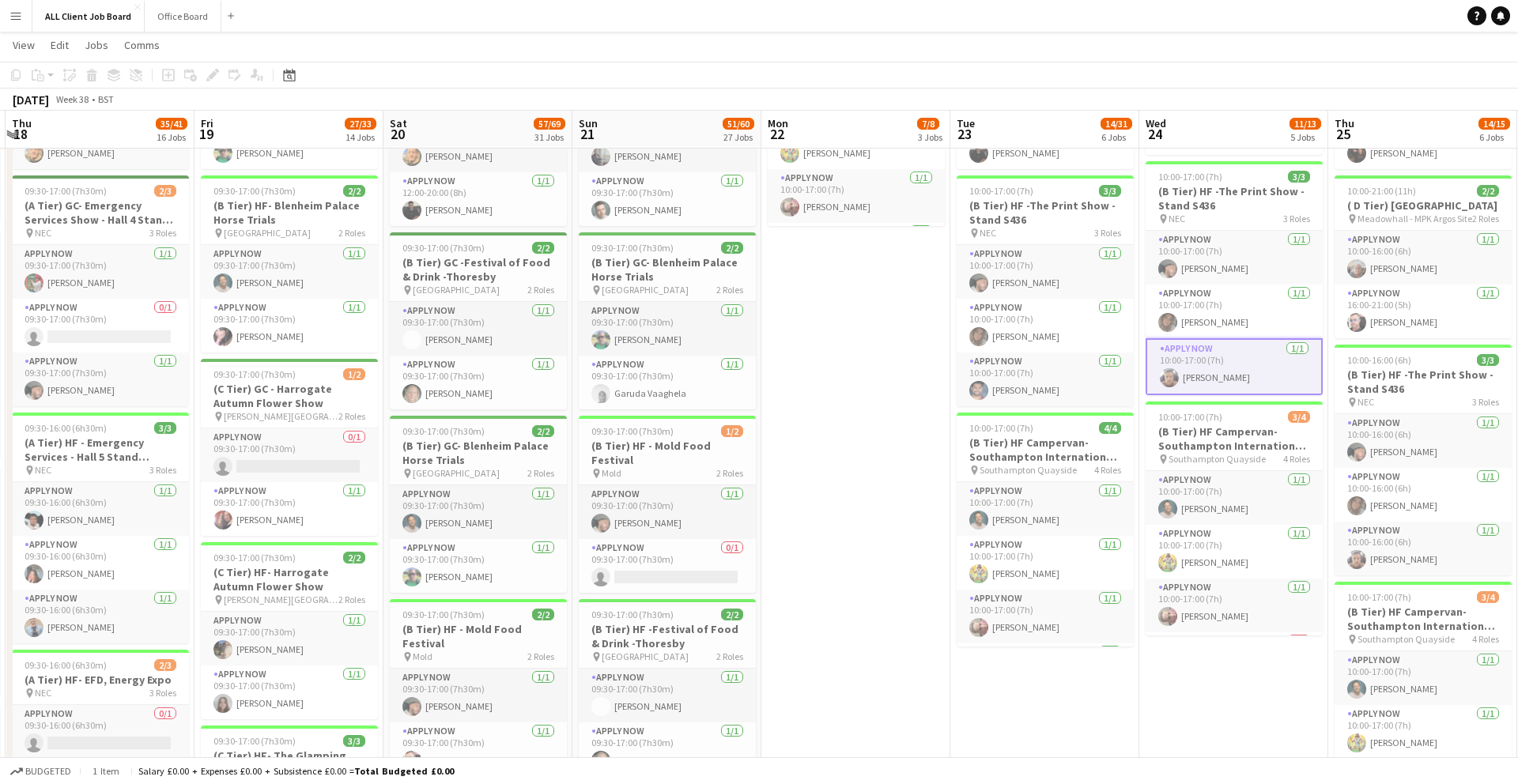
scroll to position [0, 561]
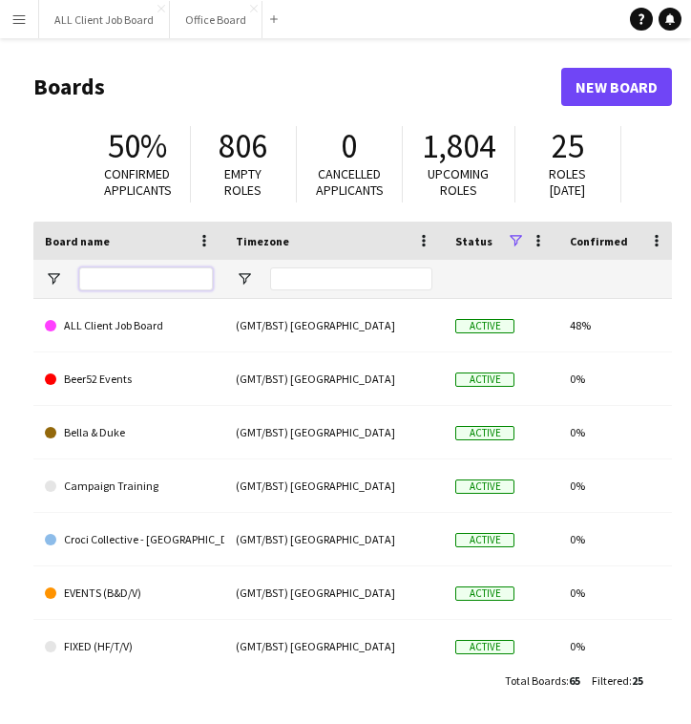
click at [109, 275] on input "Board name Filter Input" at bounding box center [146, 278] width 134 height 23
click at [26, 19] on app-icon "Menu" at bounding box center [18, 18] width 15 height 15
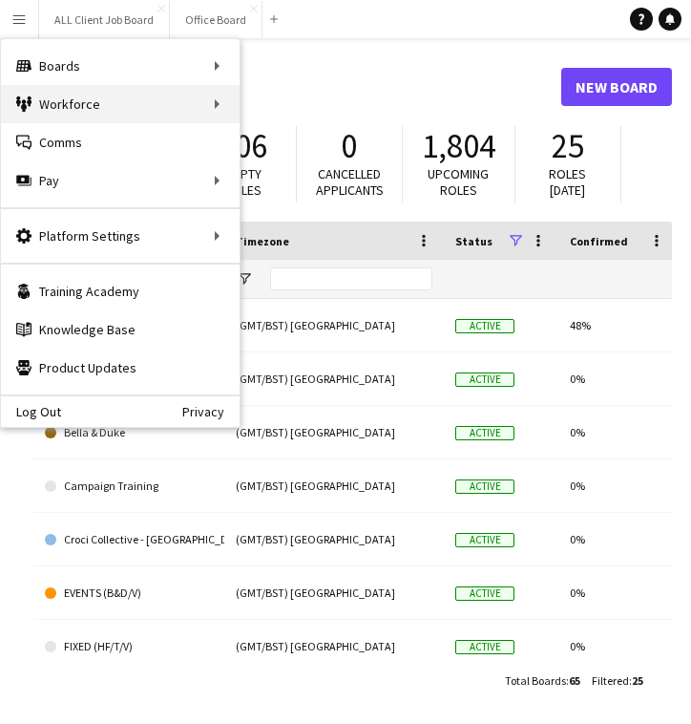
click at [220, 99] on div "Workforce Workforce" at bounding box center [120, 104] width 239 height 38
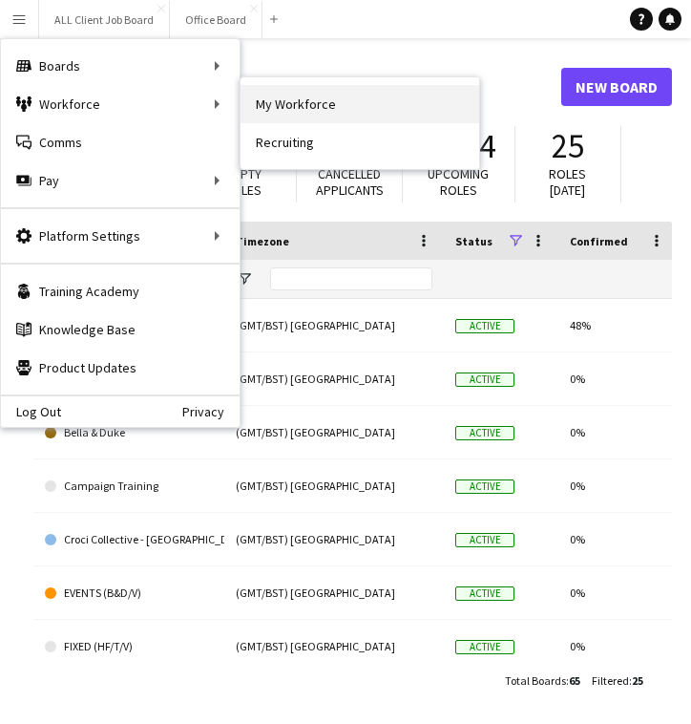
click at [270, 101] on link "My Workforce" at bounding box center [360, 104] width 239 height 38
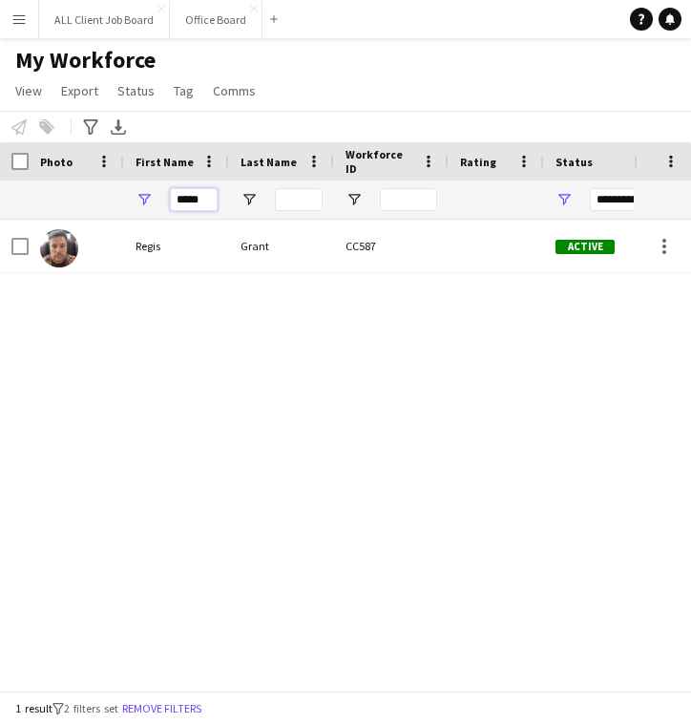
click at [213, 209] on input "*****" at bounding box center [194, 199] width 48 height 23
type input "*"
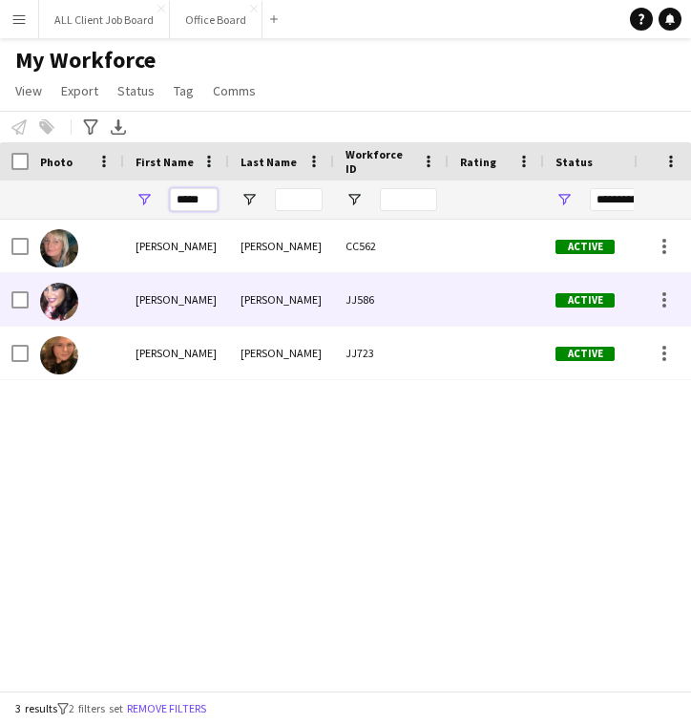
type input "*****"
click at [201, 309] on div "[PERSON_NAME]" at bounding box center [176, 299] width 105 height 53
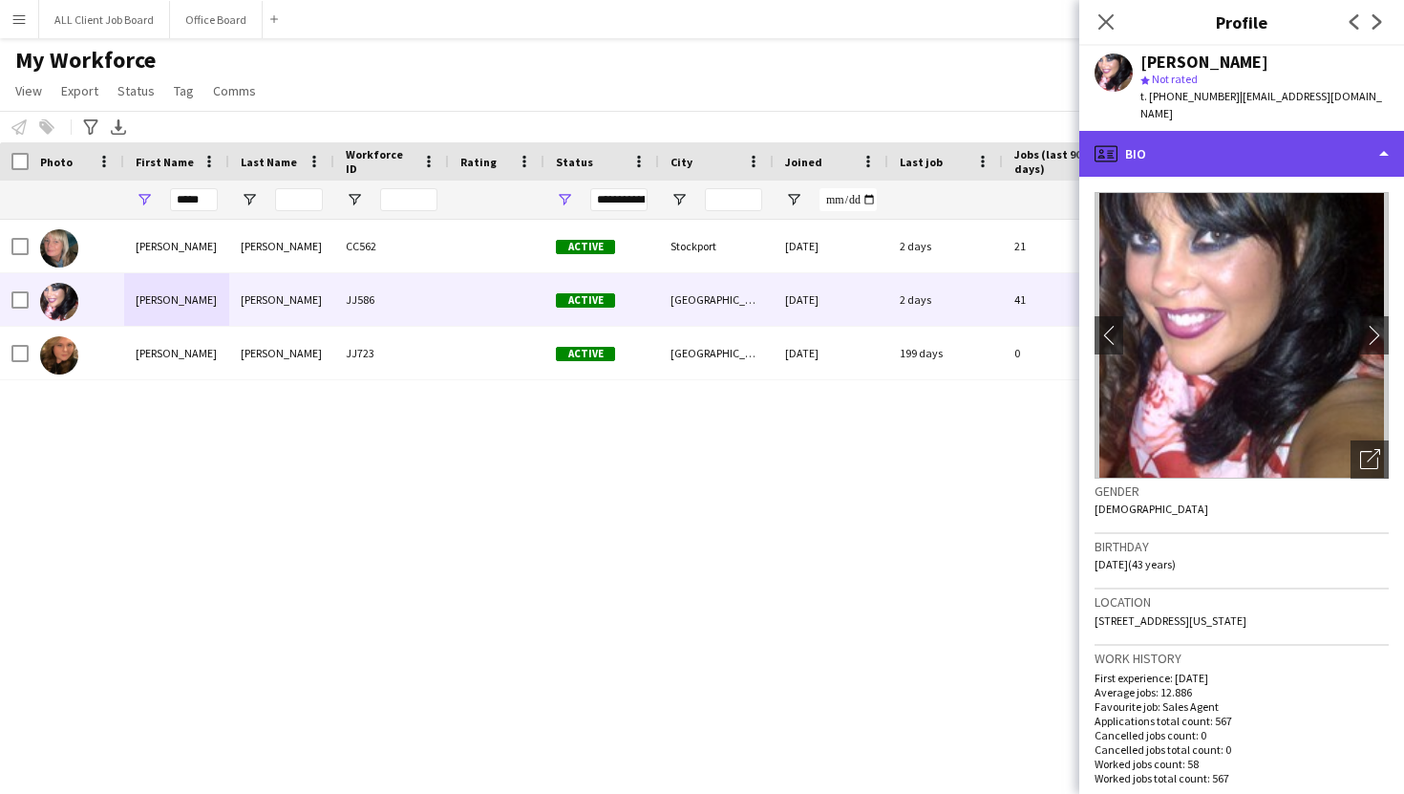
click at [690, 143] on div "profile Bio" at bounding box center [1241, 154] width 325 height 46
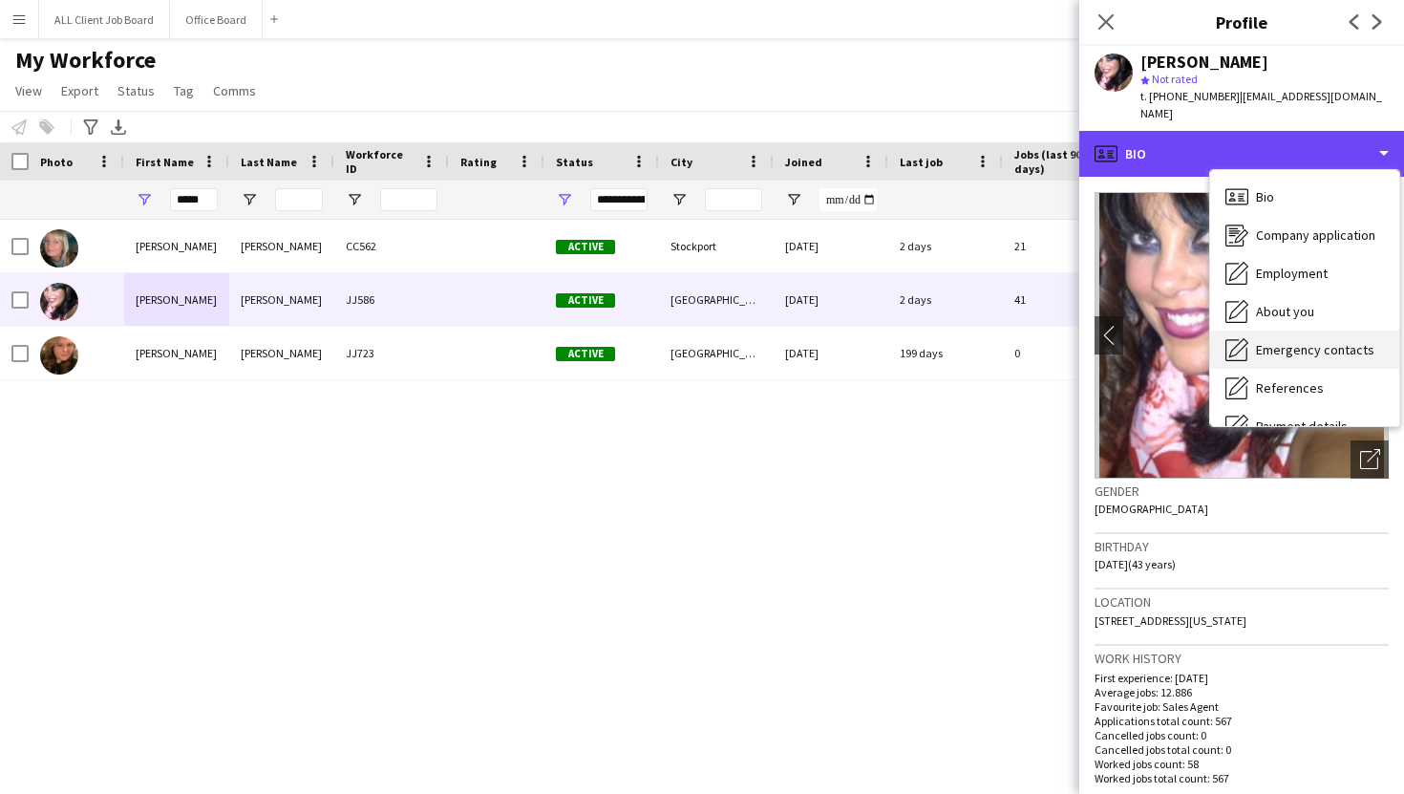
scroll to position [218, 0]
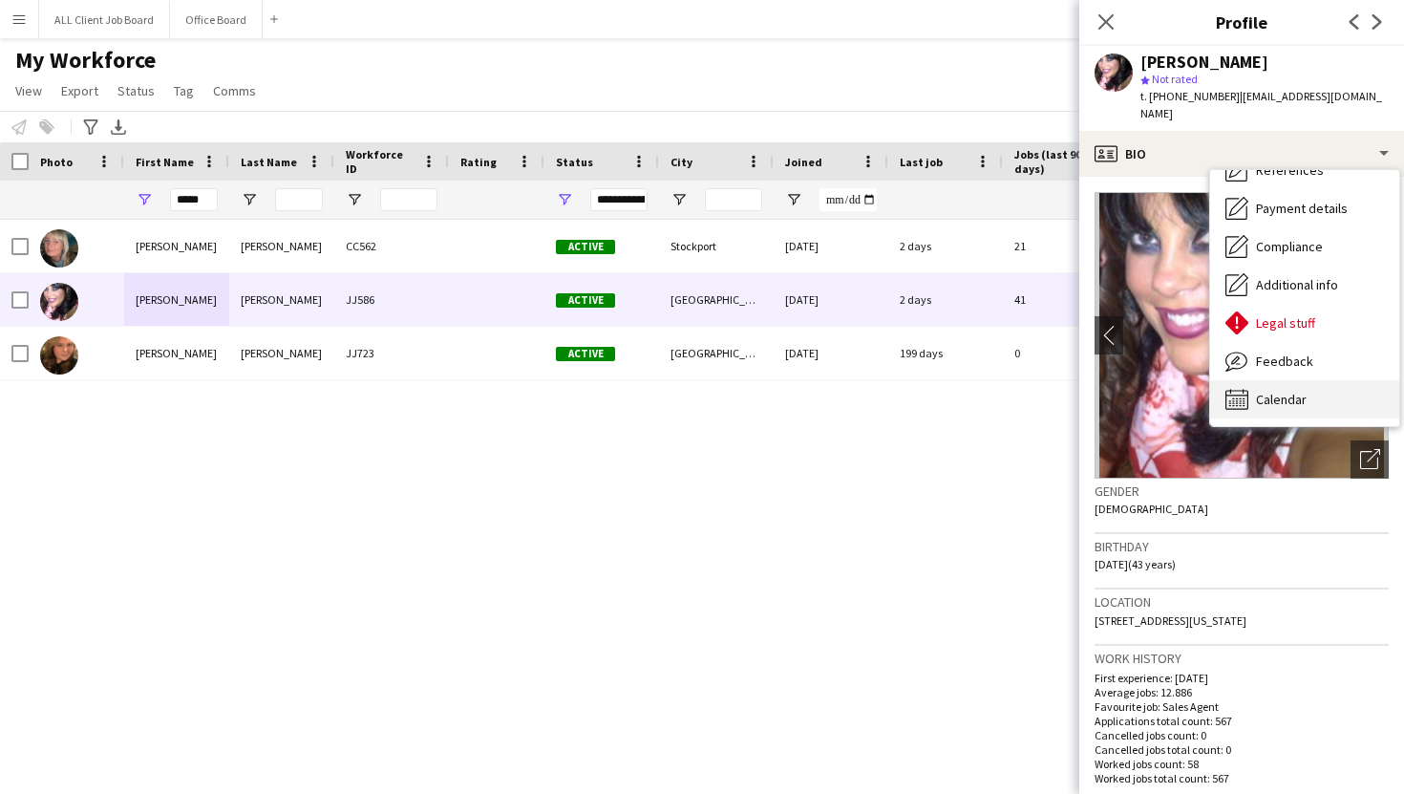
click at [690, 391] on span "Calendar" at bounding box center [1281, 399] width 51 height 17
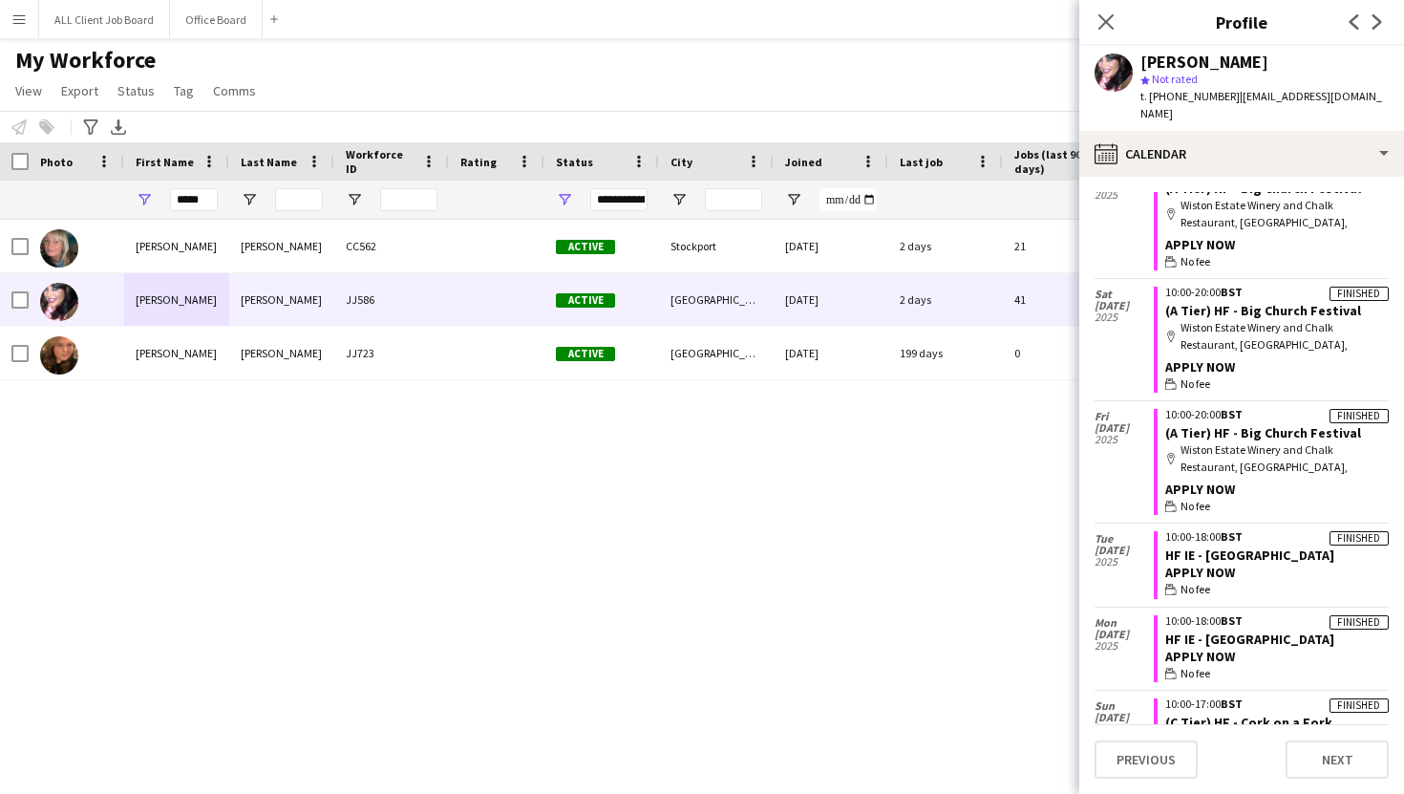
scroll to position [4335, 0]
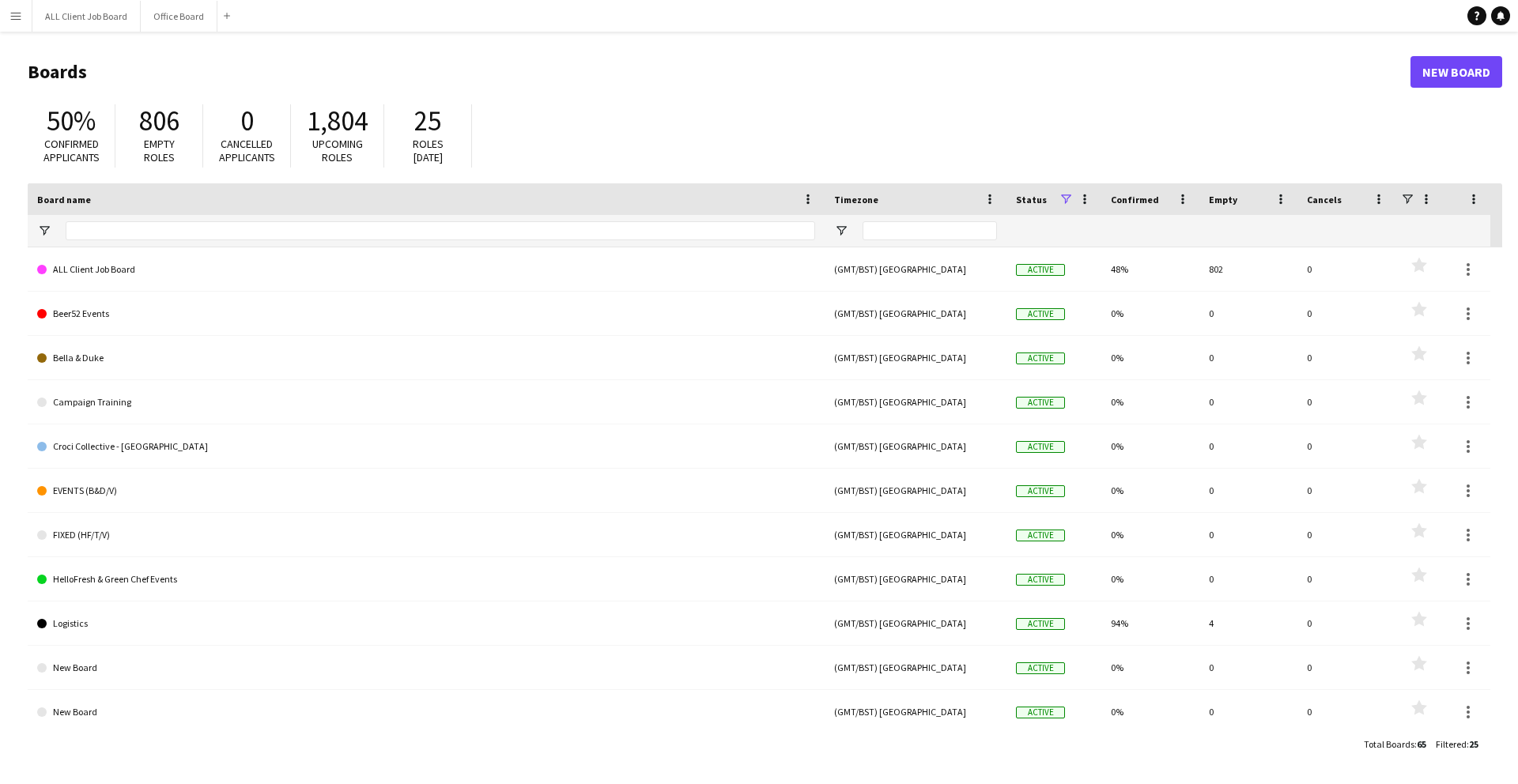
click at [15, 23] on button "Menu" at bounding box center [16, 16] width 31 height 31
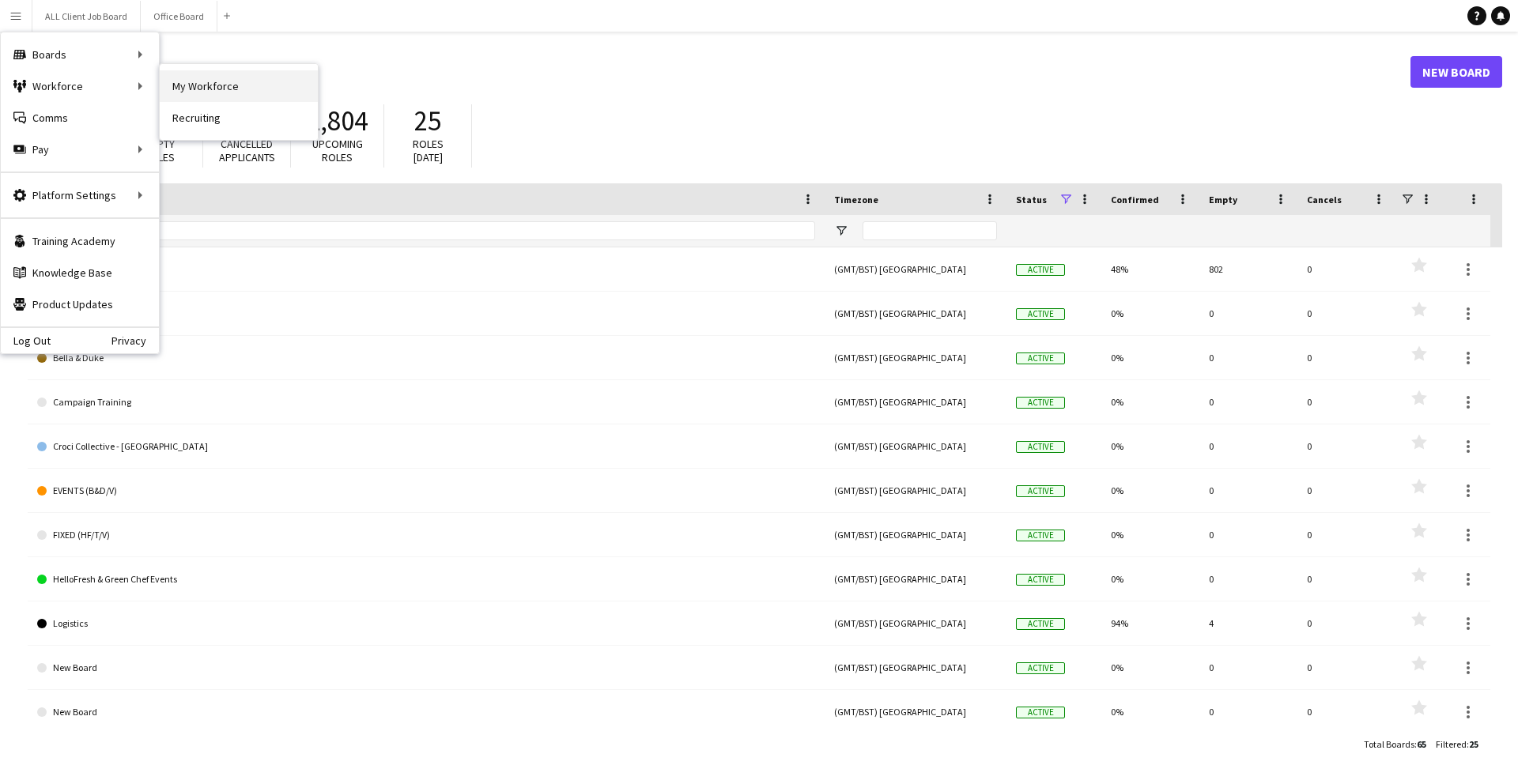
click at [217, 86] on link "My Workforce" at bounding box center [239, 86] width 158 height 31
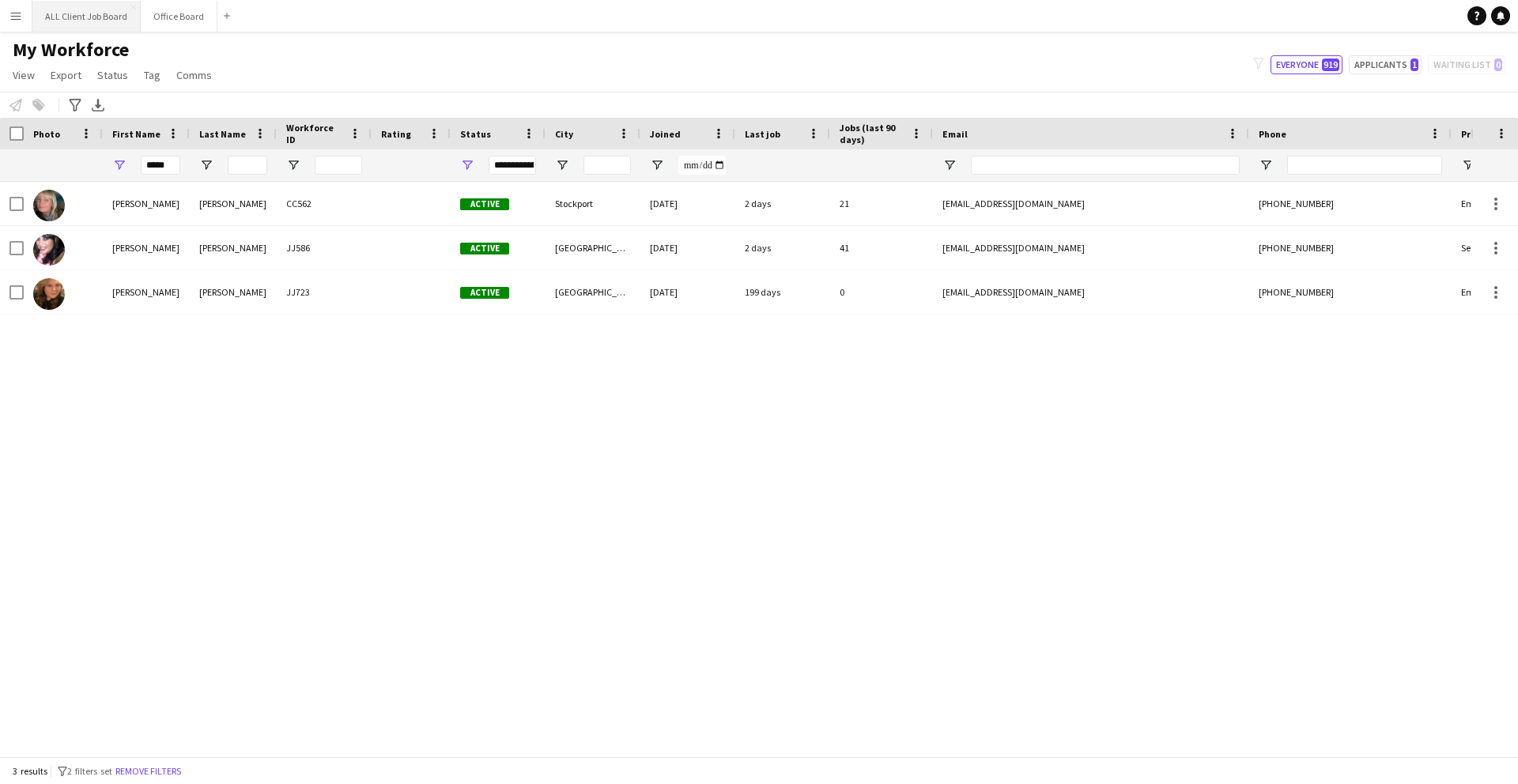
click at [58, 22] on button "ALL Client Job Board Close" at bounding box center [86, 16] width 108 height 31
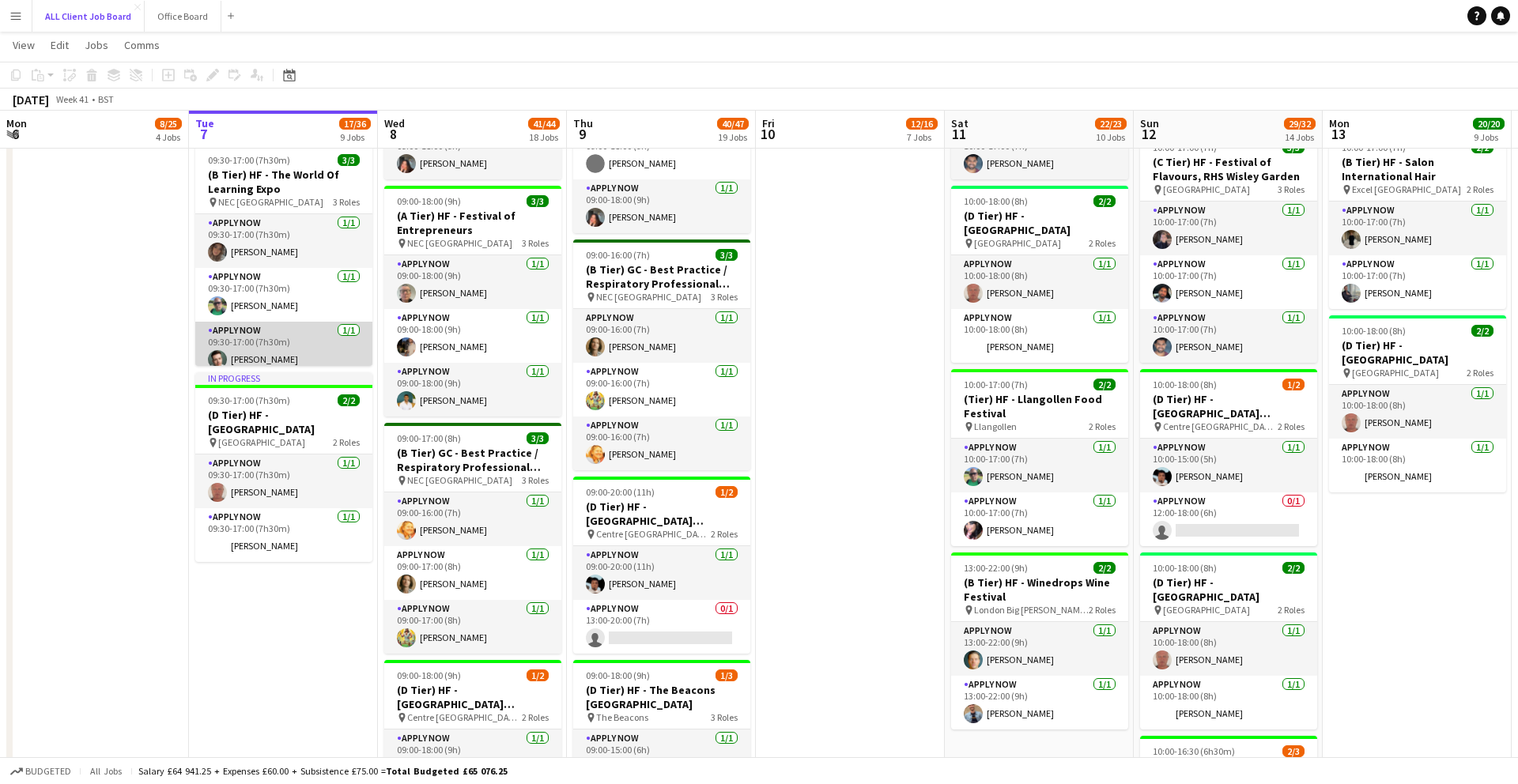
scroll to position [9, 0]
click at [218, 349] on app-user-avatar at bounding box center [217, 350] width 19 height 19
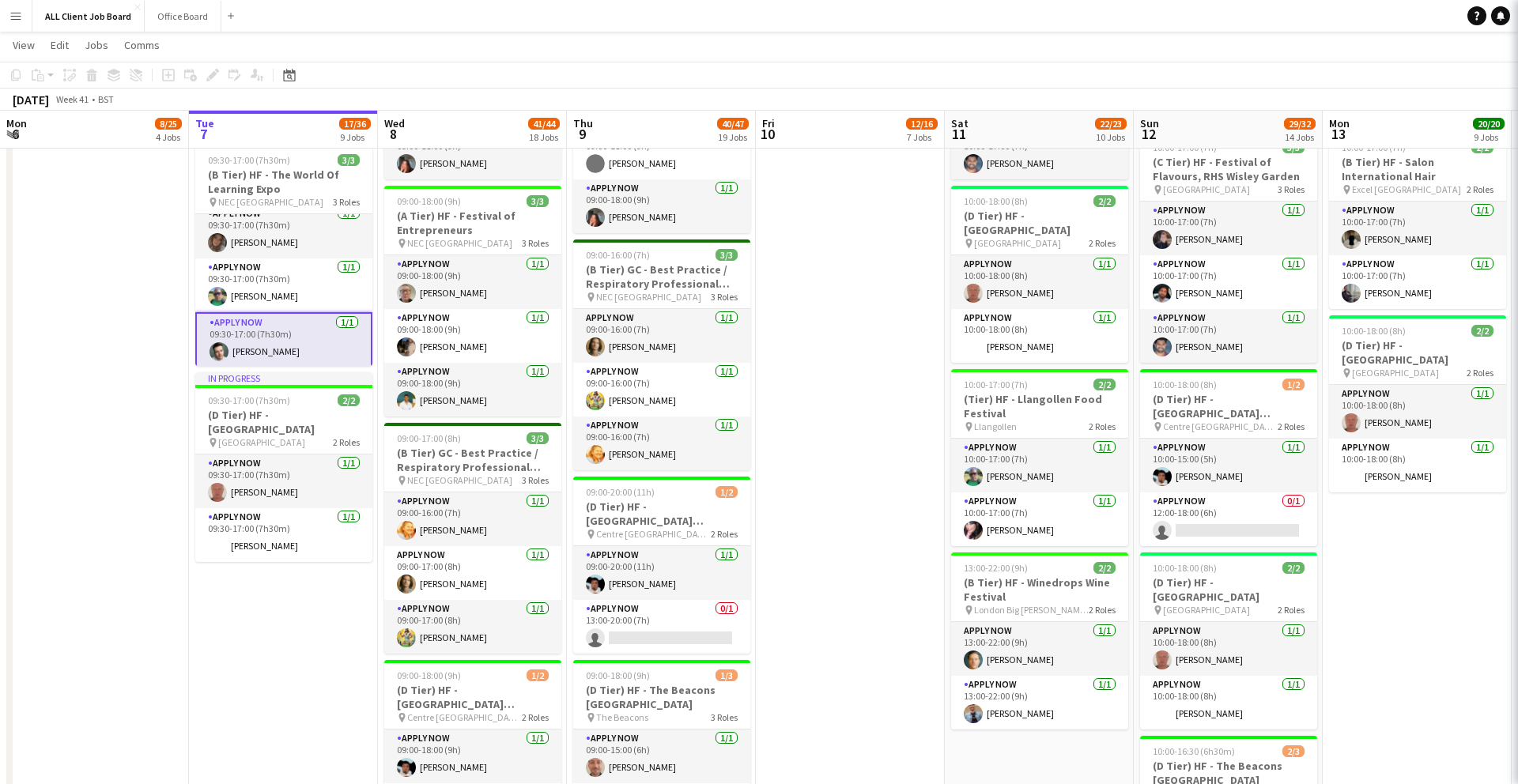
scroll to position [0, 378]
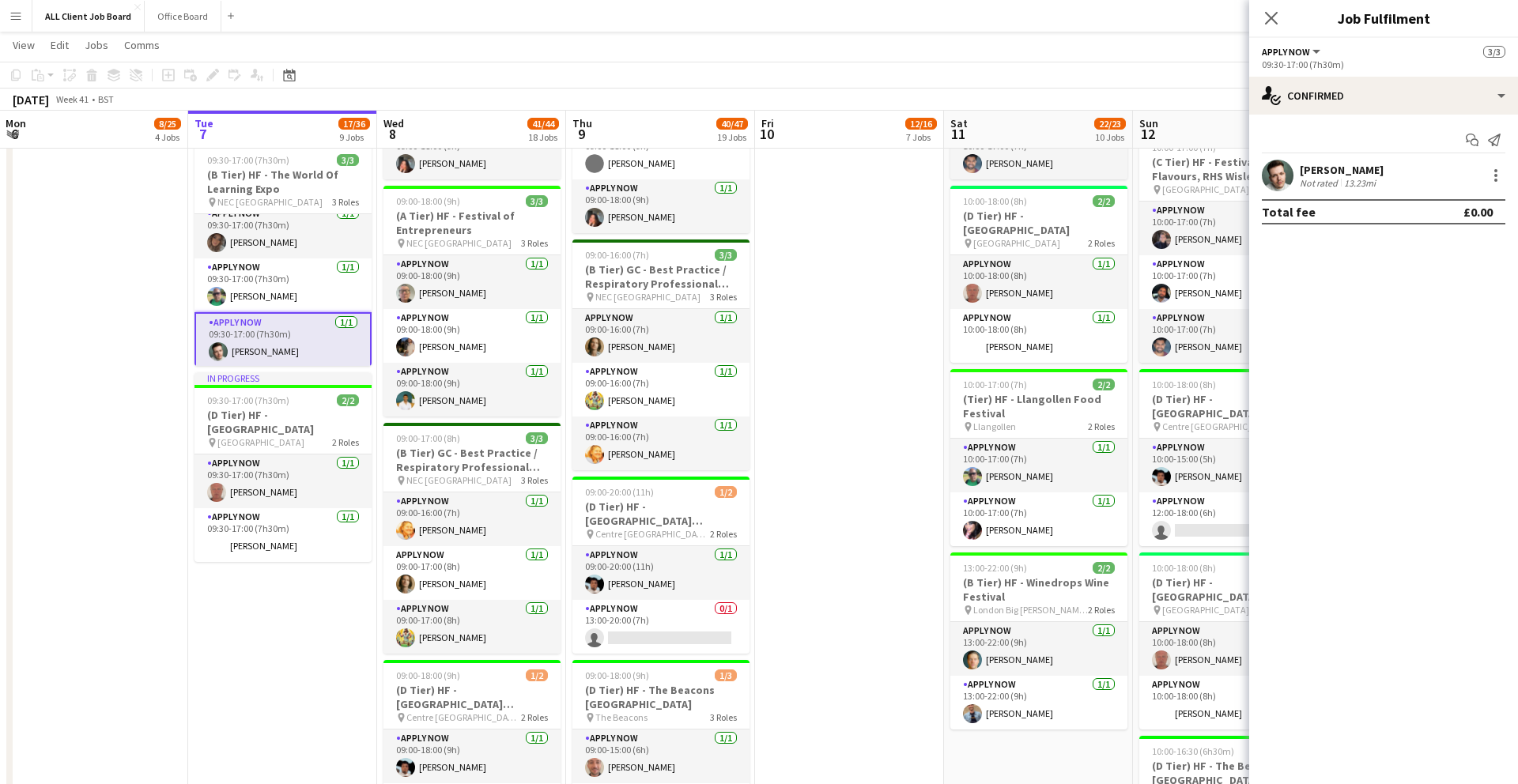
click at [1279, 186] on app-user-avatar at bounding box center [1278, 176] width 31 height 31
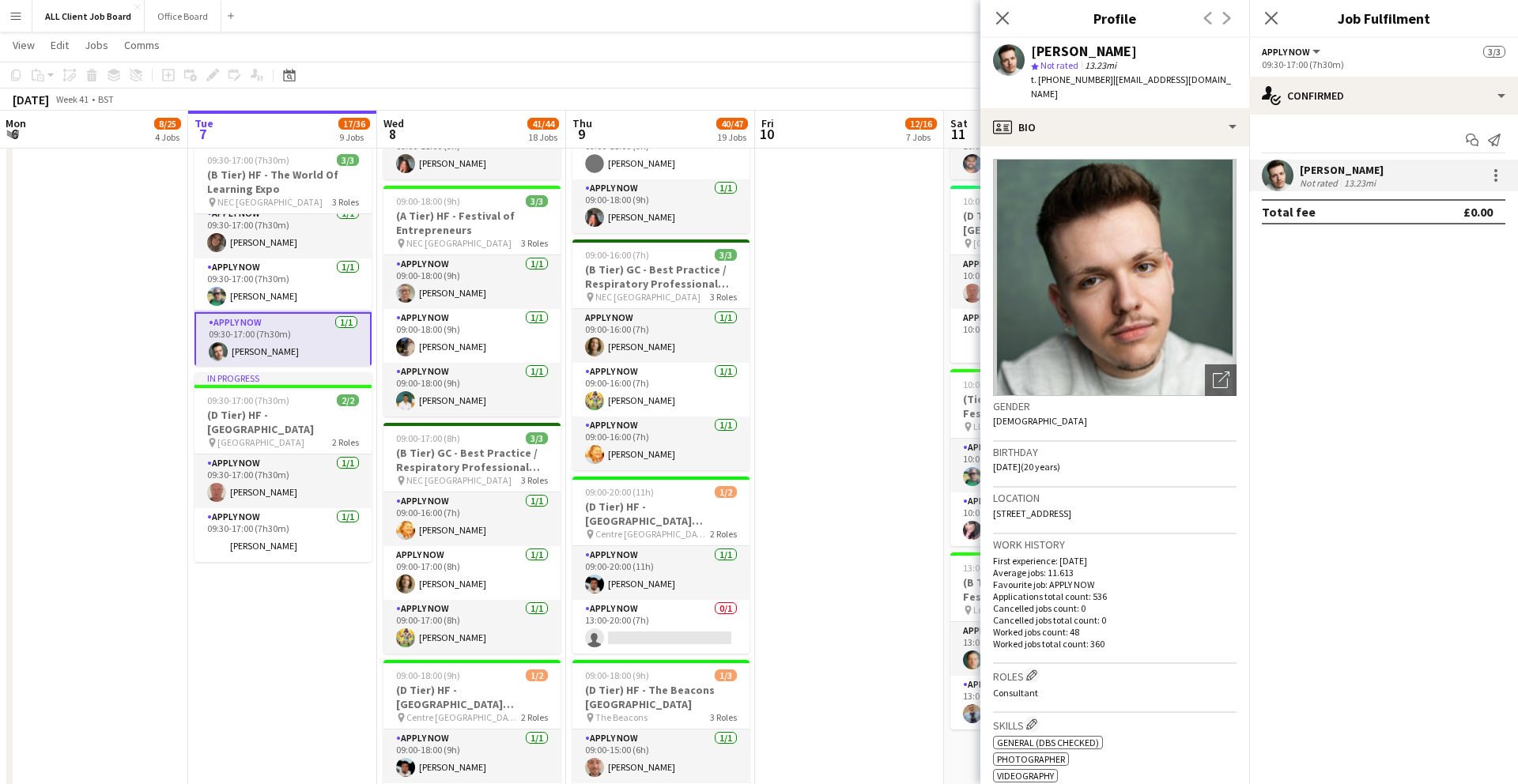
click at [1262, 27] on div "Close pop-in" at bounding box center [1271, 18] width 44 height 36
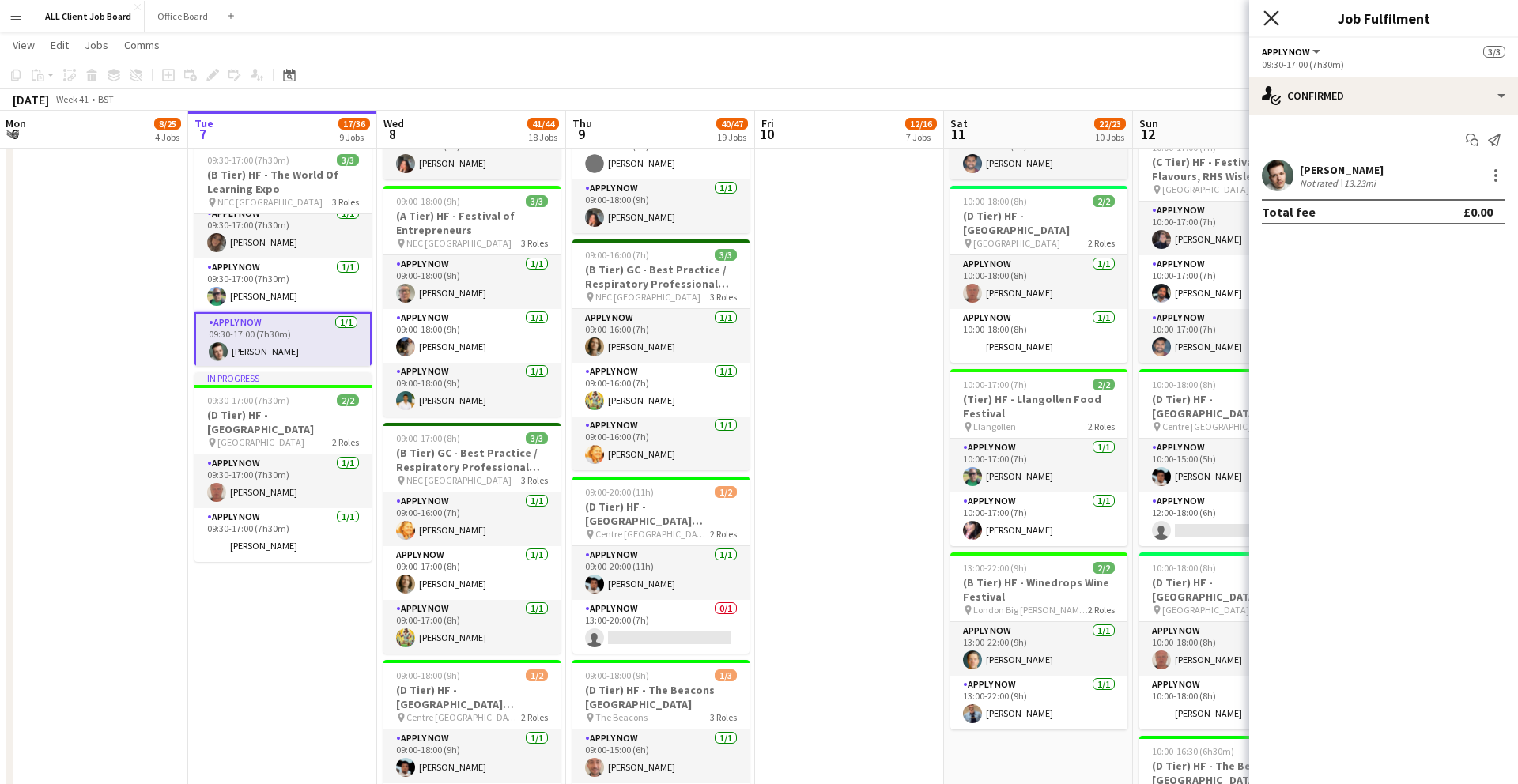
click at [1275, 16] on icon "Close pop-in" at bounding box center [1271, 17] width 15 height 15
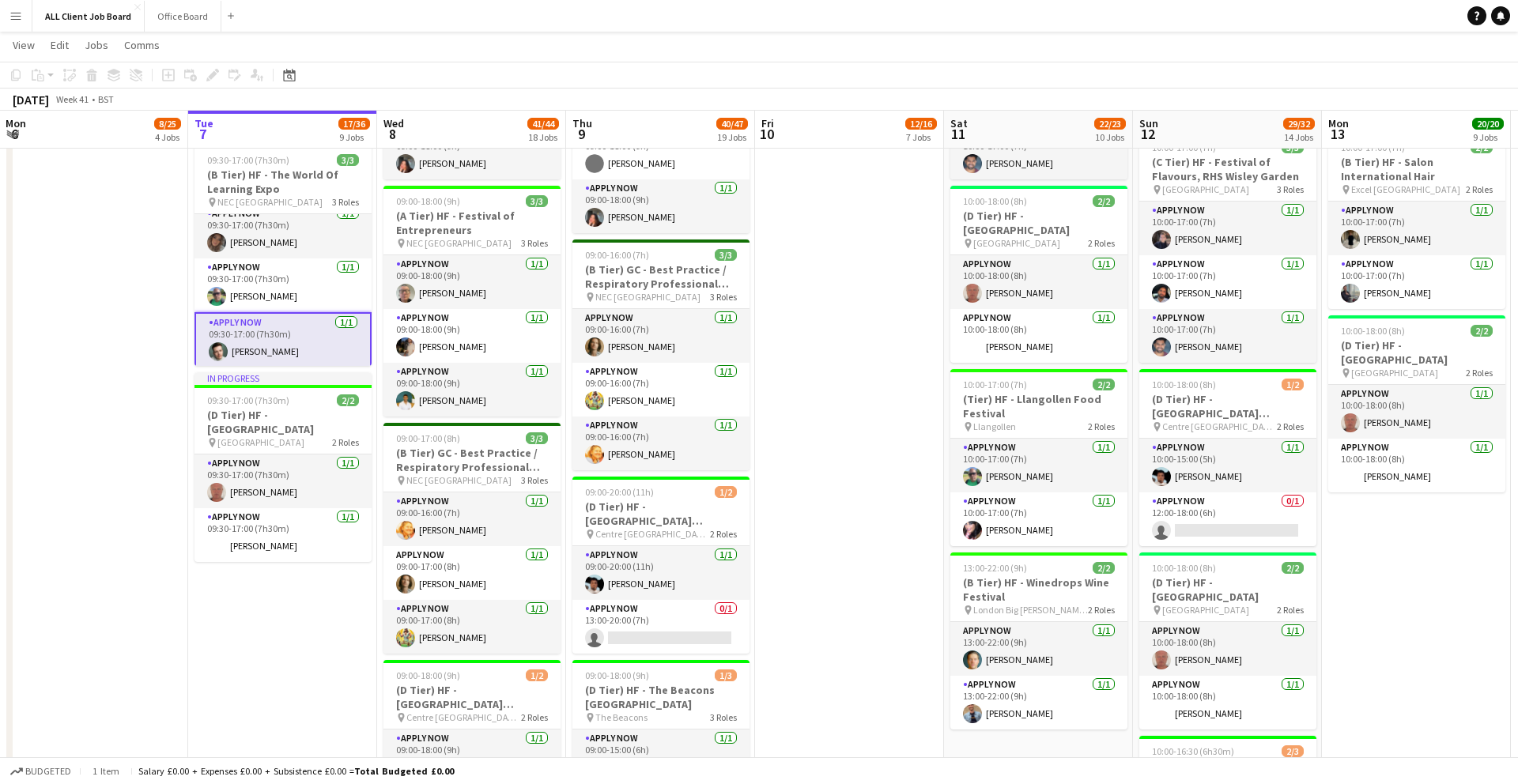
scroll to position [9, 0]
